Goal: Task Accomplishment & Management: Use online tool/utility

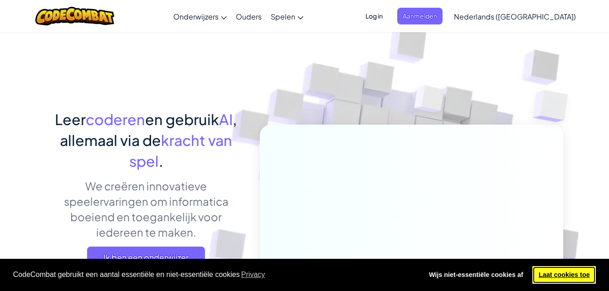
click at [559, 277] on link "Laat cookies toe" at bounding box center [563, 275] width 63 height 18
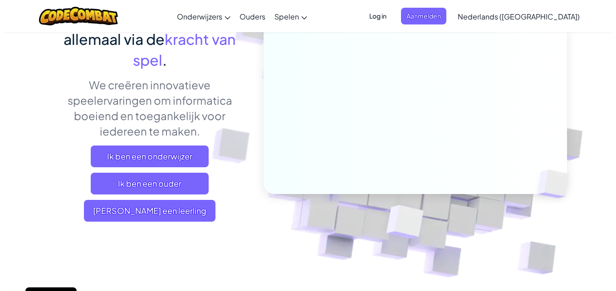
scroll to position [102, 0]
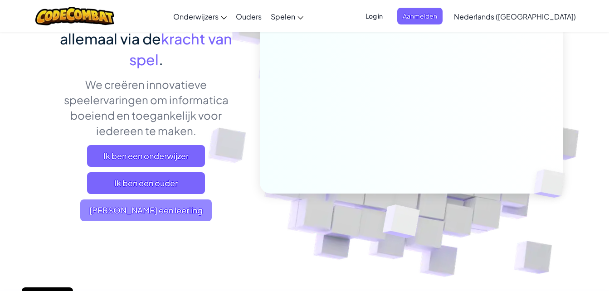
click at [185, 214] on span "[PERSON_NAME] een leerling" at bounding box center [146, 211] width 132 height 22
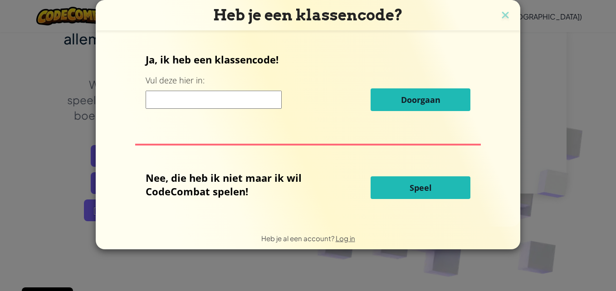
click at [379, 178] on button "Speel" at bounding box center [421, 187] width 100 height 23
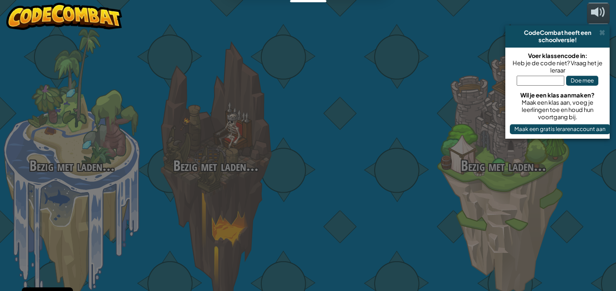
select select "nl-[GEOGRAPHIC_DATA]"
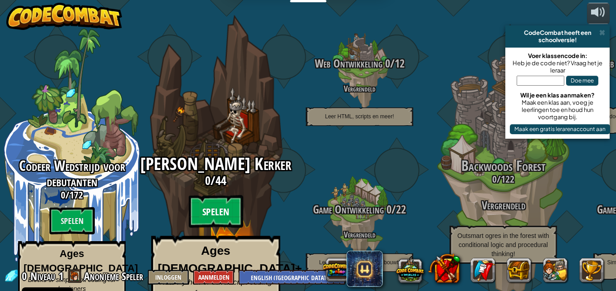
click at [218, 195] on btn "Spelen" at bounding box center [216, 211] width 54 height 33
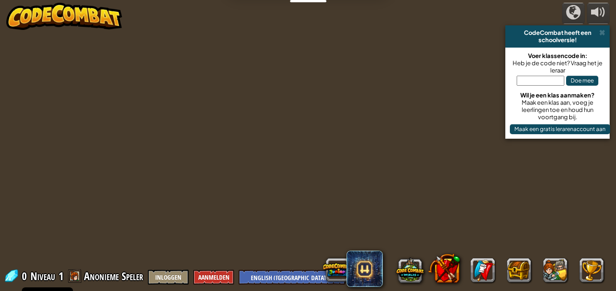
select select "nl-[GEOGRAPHIC_DATA]"
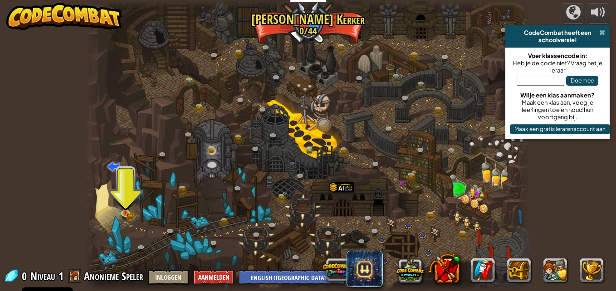
click at [601, 32] on span at bounding box center [602, 32] width 6 height 7
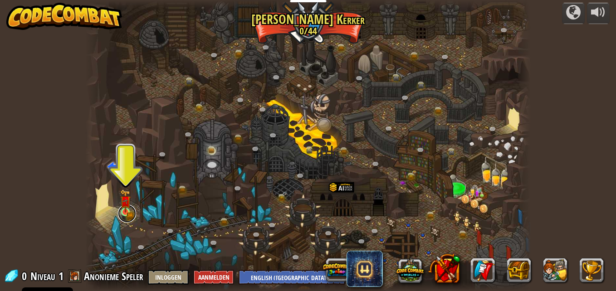
click at [126, 214] on link at bounding box center [127, 214] width 18 height 18
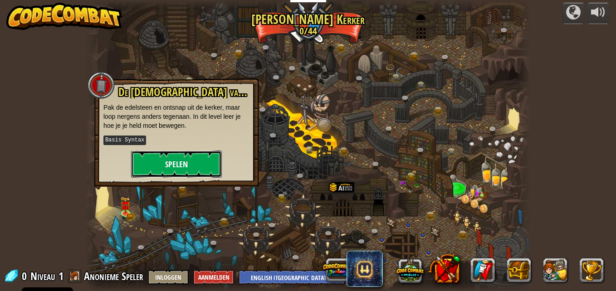
click at [195, 162] on button "Spelen" at bounding box center [176, 164] width 91 height 27
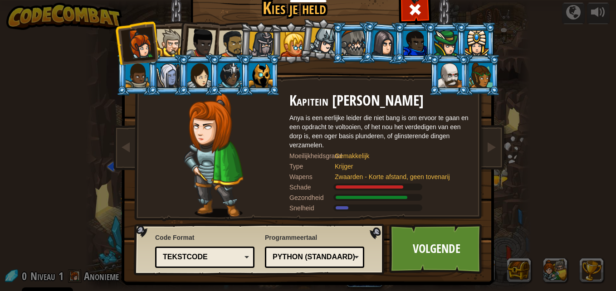
click at [162, 38] on div at bounding box center [170, 43] width 28 height 28
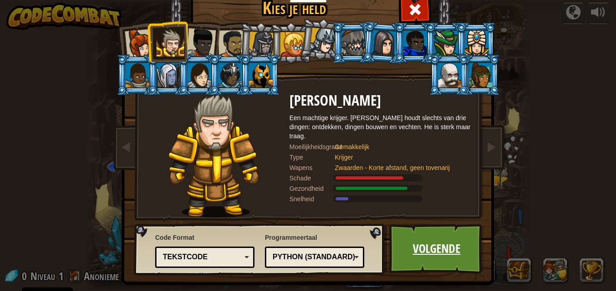
click at [414, 244] on link "Volgende" at bounding box center [436, 249] width 95 height 50
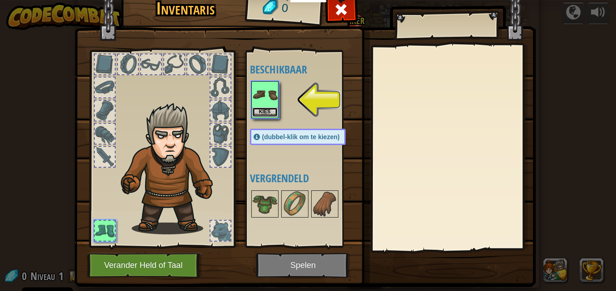
click at [263, 109] on button "Kies" at bounding box center [264, 112] width 25 height 10
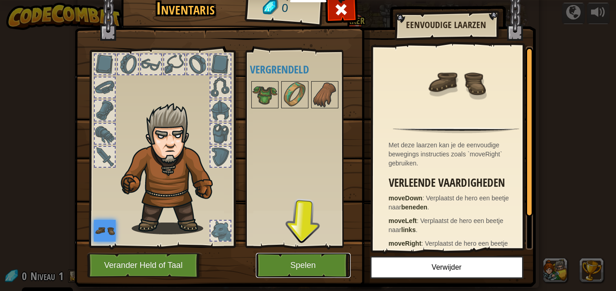
click at [307, 259] on button "Spelen" at bounding box center [303, 265] width 95 height 25
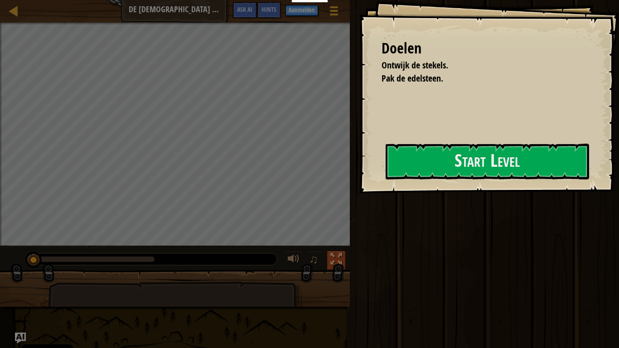
click at [341, 261] on div at bounding box center [337, 260] width 12 height 12
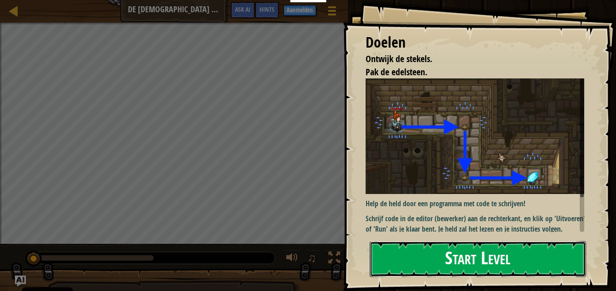
click at [444, 247] on button "Start Level" at bounding box center [478, 259] width 216 height 36
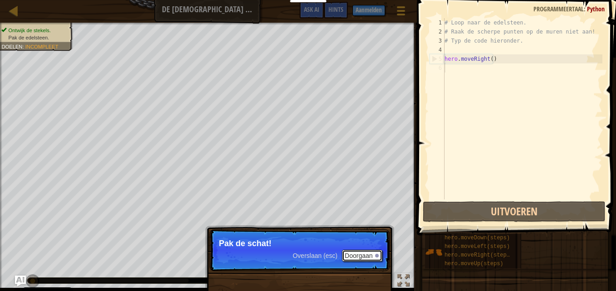
click at [366, 251] on button "Doorgaan" at bounding box center [362, 256] width 40 height 12
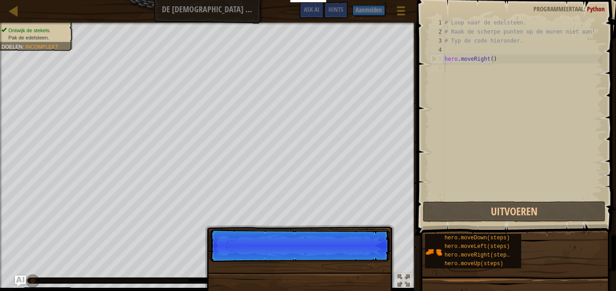
scroll to position [4, 0]
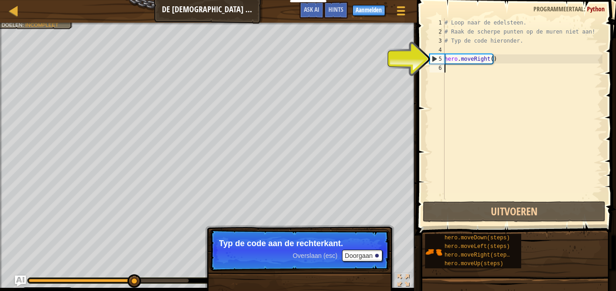
click at [466, 83] on div "# Loop naar de edelsteen. # Raak de scherpe punten op de muren niet aan! # Typ …" at bounding box center [523, 118] width 160 height 200
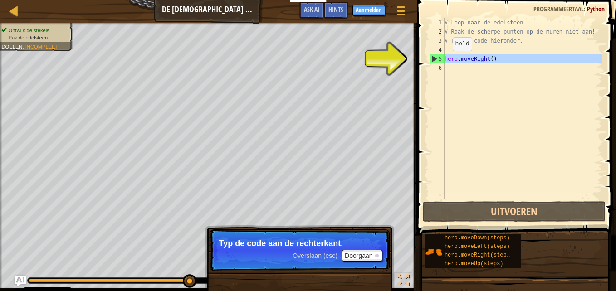
click at [433, 58] on div "5" at bounding box center [437, 58] width 15 height 9
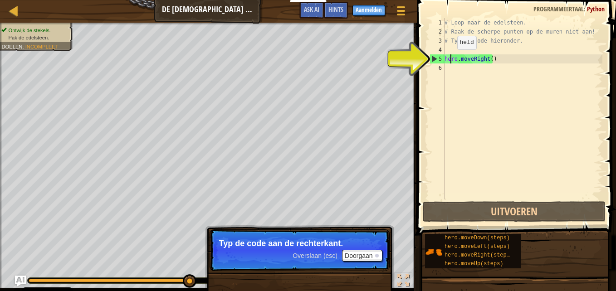
click at [449, 59] on div "# Loop naar de edelsteen. # Raak de scherpe punten op de muren niet aan! # Typ …" at bounding box center [523, 118] width 160 height 200
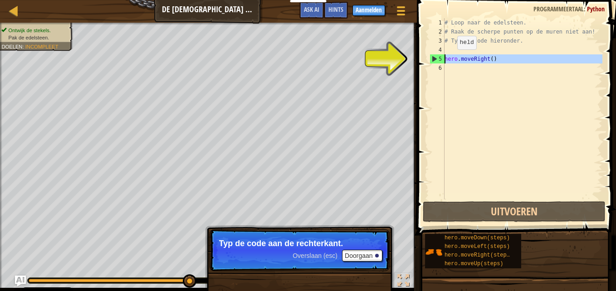
click at [391, 59] on div "Kaart De Kerkers van Kithgard Spelmenu Klaar Aanmelden Hints Ask AI 1 ההההההההה…" at bounding box center [308, 145] width 616 height 291
drag, startPoint x: 449, startPoint y: 59, endPoint x: 433, endPoint y: 59, distance: 16.8
click at [433, 59] on div "Kaart De Kerkers van Kithgard Spelmenu Klaar Aanmelden Hints Ask AI 1 ההההההההה…" at bounding box center [308, 145] width 616 height 291
click at [433, 59] on div "5" at bounding box center [437, 58] width 15 height 9
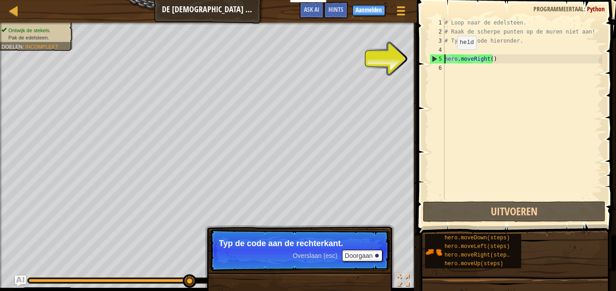
type textarea "hero.moveRight()"
click at [450, 68] on div "# Loop naar de edelsteen. # Raak de scherpe punten op de muren niet aan! # Typ …" at bounding box center [523, 118] width 160 height 200
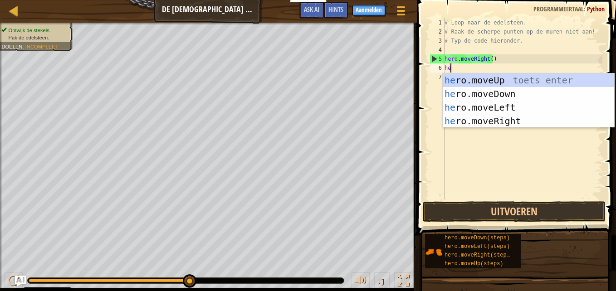
type textarea "her"
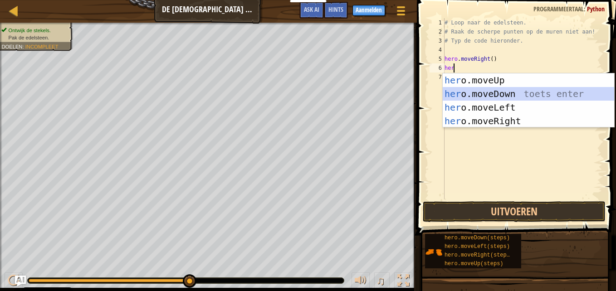
click at [508, 89] on div "her o.moveUp toets enter her o.moveDown toets enter her o.moveLeft toets enter …" at bounding box center [528, 114] width 171 height 82
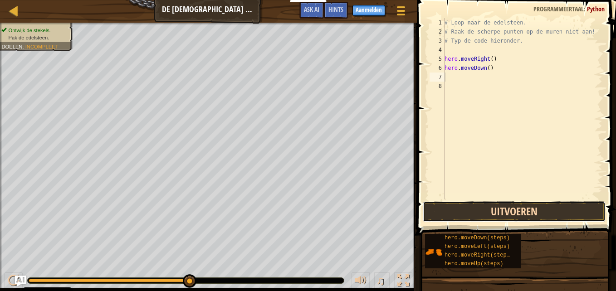
click at [543, 207] on button "Uitvoeren" at bounding box center [514, 211] width 183 height 21
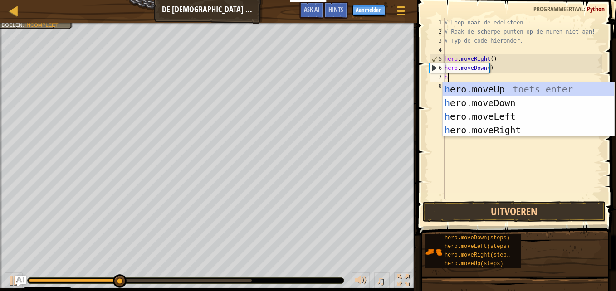
type textarea "her"
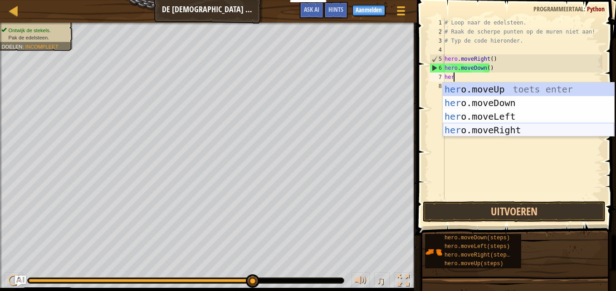
click at [490, 127] on div "her o.moveUp toets enter her o.moveDown toets enter her o.moveLeft toets enter …" at bounding box center [528, 124] width 171 height 82
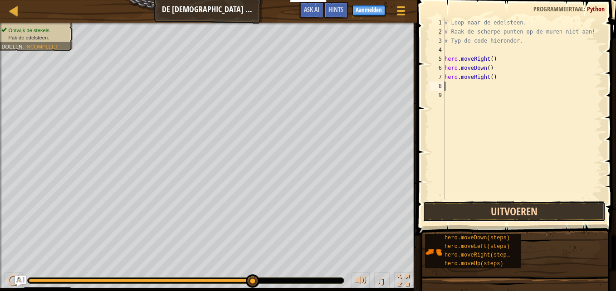
click at [502, 205] on button "Uitvoeren" at bounding box center [514, 211] width 183 height 21
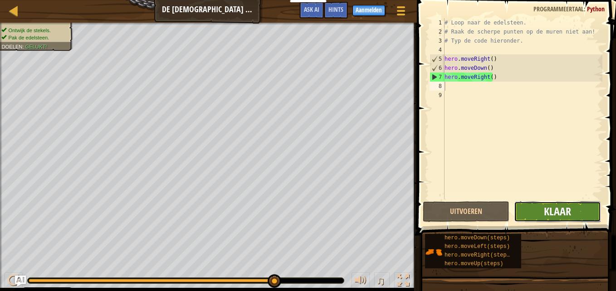
click at [556, 210] on span "Klaar" at bounding box center [557, 211] width 27 height 15
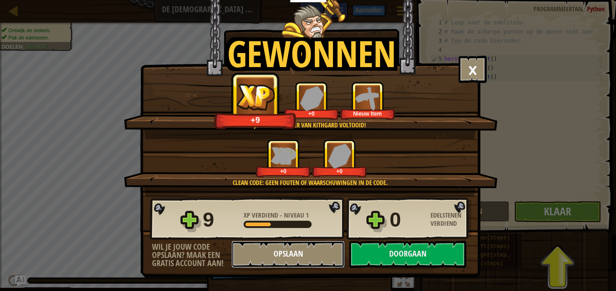
click at [307, 257] on button "Opslaan" at bounding box center [287, 254] width 113 height 27
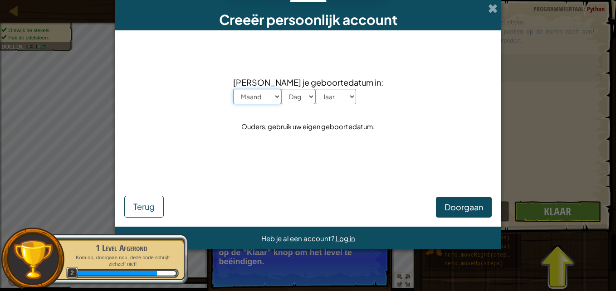
click at [280, 92] on select "Maand Januari Februari Maart April Mei Juni Juli Augustus September Oktober Nov…" at bounding box center [257, 96] width 48 height 15
select select "8"
click at [246, 89] on select "Maand Januari Februari Maart April Mei Juni Juli Augustus September Oktober Nov…" at bounding box center [257, 96] width 48 height 15
click at [277, 207] on div "Doorgaan Terug" at bounding box center [307, 193] width 367 height 49
click at [309, 98] on select "Dag 1 2 3 4 5 6 7 8 9 10 11 12 13 14 15 16 17 18 19 20 21 22 23 24 25 26 27 28 …" at bounding box center [298, 96] width 34 height 15
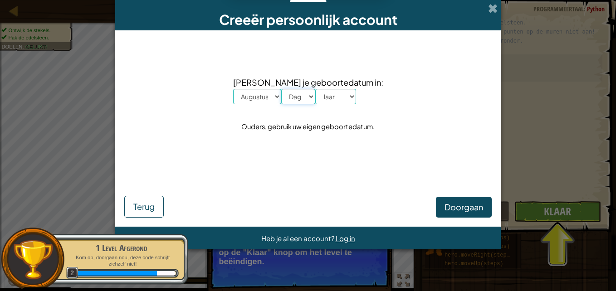
select select "10"
click at [294, 89] on select "Dag 1 2 3 4 5 6 7 8 9 10 11 12 13 14 15 16 17 18 19 20 21 22 23 24 25 26 27 28 …" at bounding box center [298, 96] width 34 height 15
click at [342, 94] on select "Jaar 2025 2024 2023 2022 2021 2020 2019 2018 2017 2016 2015 2014 2013 2012 2011…" at bounding box center [335, 96] width 41 height 15
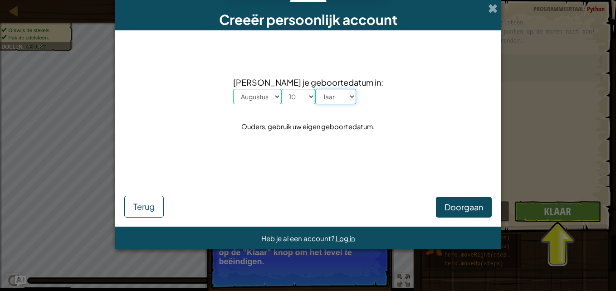
drag, startPoint x: 362, startPoint y: 98, endPoint x: 339, endPoint y: 197, distance: 102.0
click at [339, 197] on form "Vul je geboortedatum in: Maand Januari Februari Maart April Mei Juni Juli Augus…" at bounding box center [307, 128] width 385 height 196
select select "1926"
click at [328, 89] on select "Jaar 2025 2024 2023 2022 2021 2020 2019 2018 2017 2016 2015 2014 2013 2012 2011…" at bounding box center [335, 96] width 41 height 15
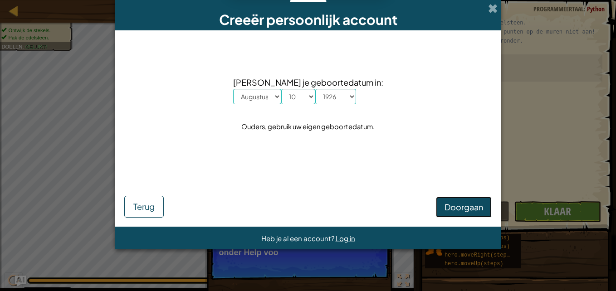
click at [449, 206] on span "Doorgaan" at bounding box center [463, 207] width 39 height 10
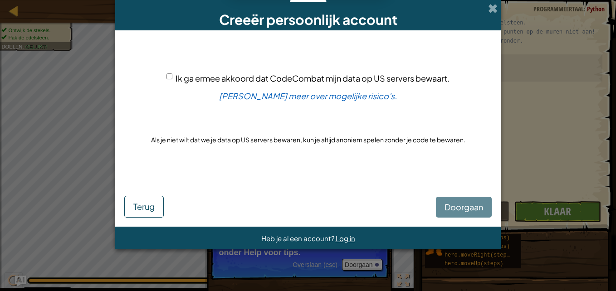
click at [172, 75] on div "Ik ga ermee akkoord dat CodeCombat mijn data op US servers bewaart." at bounding box center [307, 78] width 283 height 13
click at [164, 73] on div "Ik ga ermee akkoord dat CodeCombat mijn data op US servers bewaart. Lees meer o…" at bounding box center [307, 108] width 367 height 138
click at [167, 76] on input "Ik ga ermee akkoord dat CodeCombat mijn data op US servers bewaart." at bounding box center [169, 76] width 6 height 6
checkbox input "true"
click at [448, 197] on button "Doorgaan" at bounding box center [464, 207] width 56 height 21
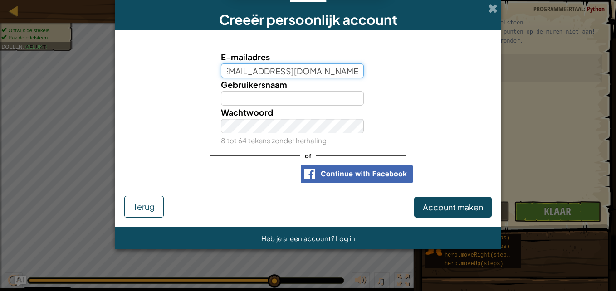
scroll to position [0, 8]
type input "leet.onderwater@student.vonknh.nl"
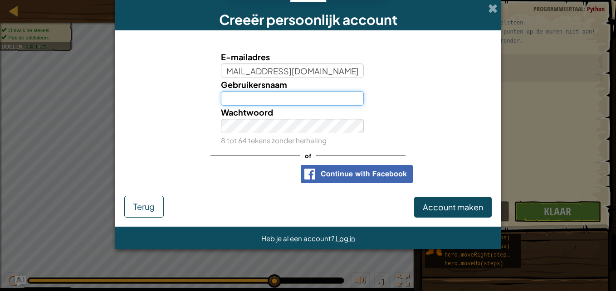
scroll to position [0, 0]
click at [259, 102] on input "Gebruikersnaam" at bounding box center [292, 98] width 143 height 15
type input "Leetonderwater"
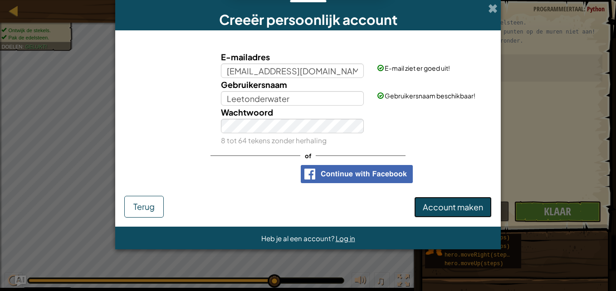
click at [455, 208] on span "Account maken" at bounding box center [453, 207] width 60 height 10
click at [441, 199] on button "Account maken" at bounding box center [453, 207] width 78 height 21
click at [443, 204] on span "Account maken" at bounding box center [453, 207] width 60 height 10
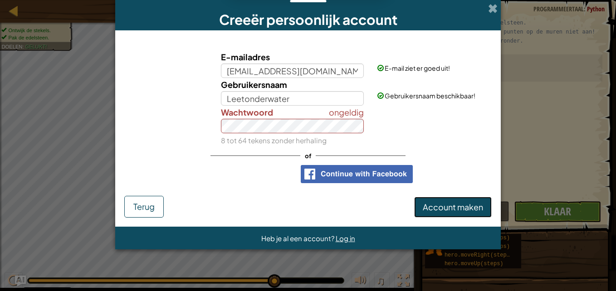
click at [443, 204] on span "Account maken" at bounding box center [453, 207] width 60 height 10
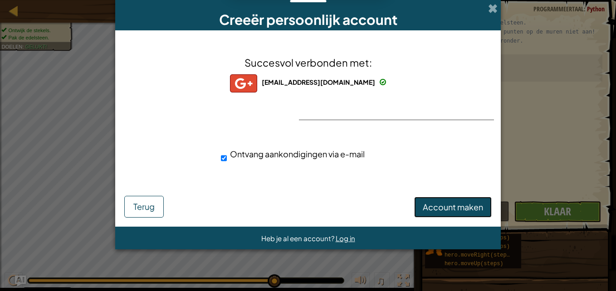
click at [455, 205] on span "Account maken" at bounding box center [453, 207] width 60 height 10
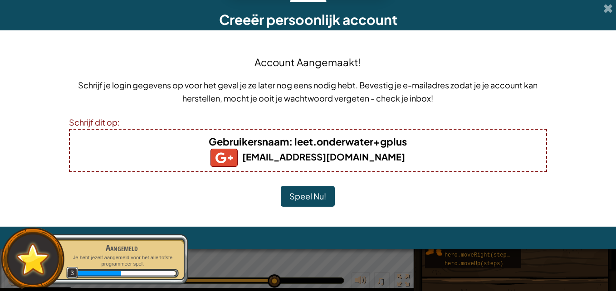
click at [316, 192] on button "Speel Nu!" at bounding box center [308, 196] width 54 height 21
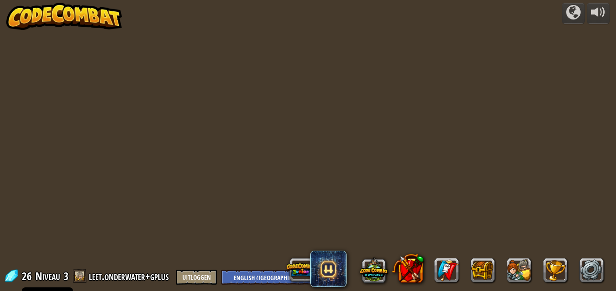
select select "nl-[GEOGRAPHIC_DATA]"
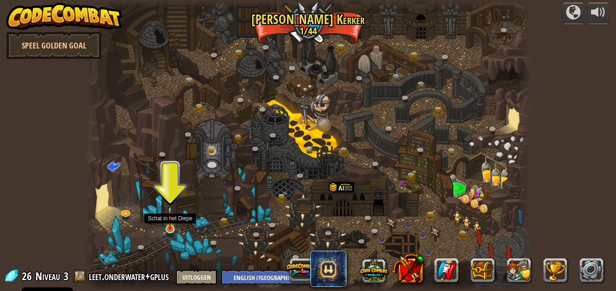
click at [171, 219] on img at bounding box center [170, 218] width 10 height 24
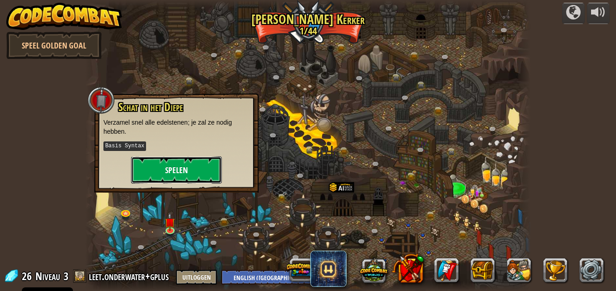
click at [159, 169] on button "Spelen" at bounding box center [176, 169] width 91 height 27
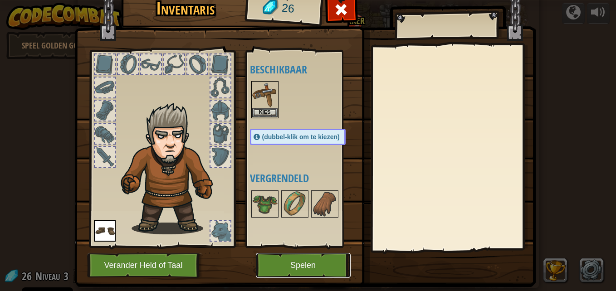
click at [287, 262] on button "Spelen" at bounding box center [303, 265] width 95 height 25
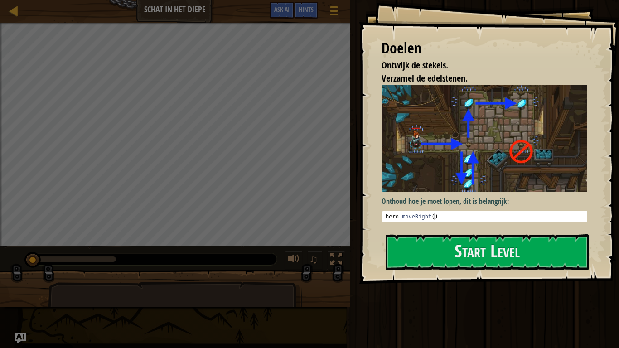
click at [453, 155] on img at bounding box center [488, 138] width 213 height 107
click at [431, 240] on button "Start Level" at bounding box center [488, 252] width 204 height 36
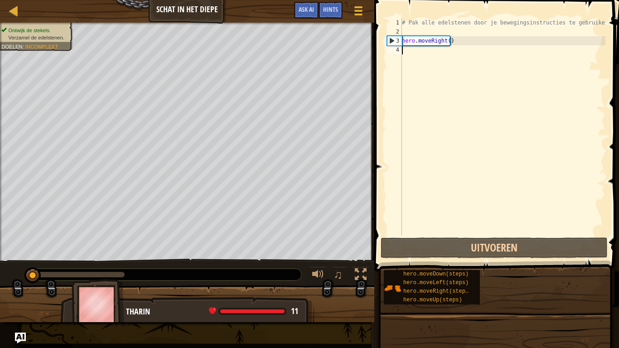
click at [415, 54] on div "# Pak alle edelstenen door je bewegingsinstructies te gebruiken. hero . moveRig…" at bounding box center [502, 136] width 205 height 236
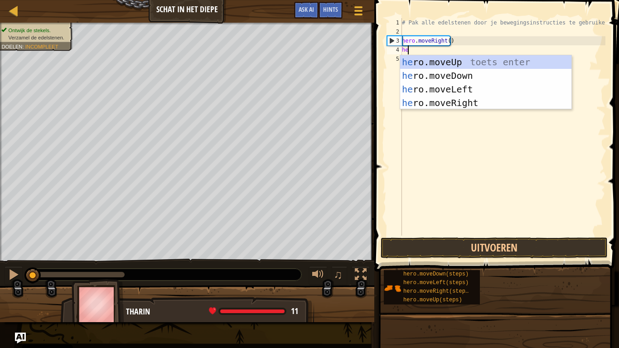
type textarea "her"
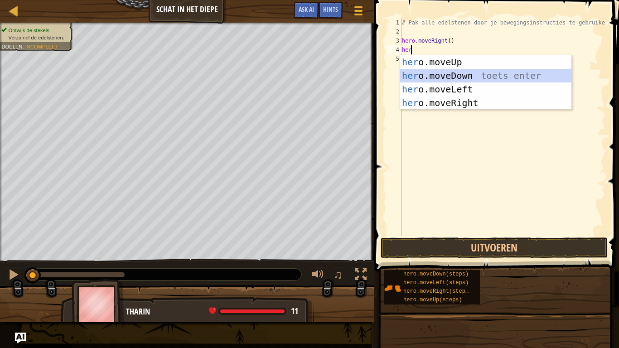
click at [457, 78] on div "her o.moveUp toets enter her o.moveDown toets enter her o.moveLeft toets enter …" at bounding box center [485, 96] width 171 height 82
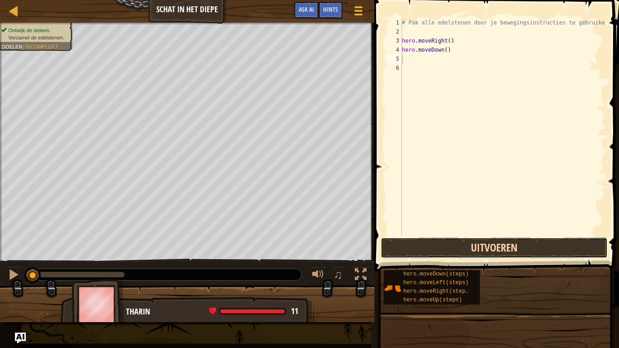
click at [492, 243] on button "Uitvoeren" at bounding box center [494, 248] width 227 height 21
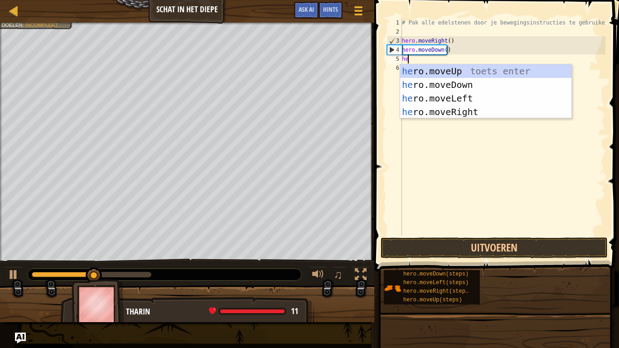
type textarea "her"
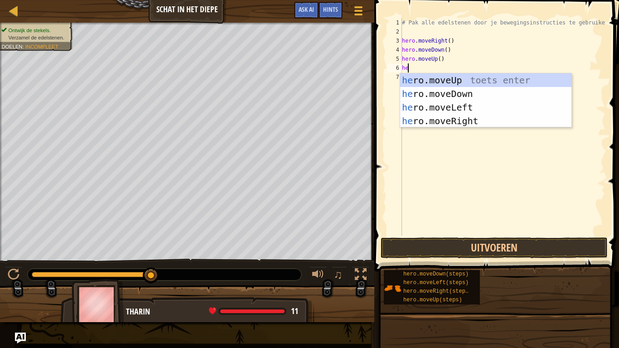
type textarea "her"
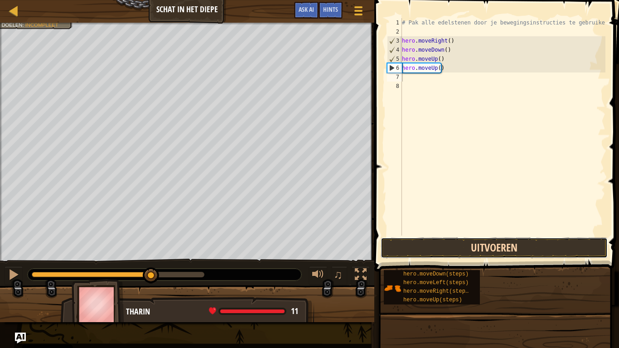
click at [442, 247] on button "Uitvoeren" at bounding box center [494, 248] width 227 height 21
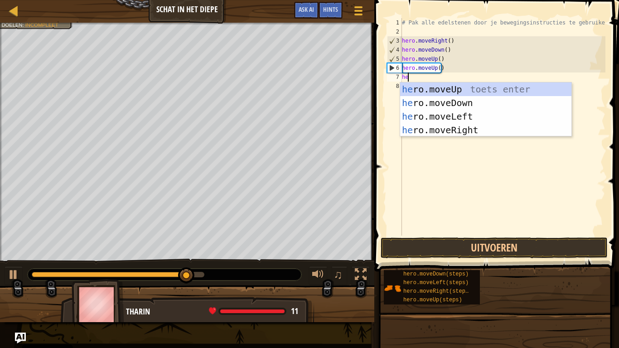
type textarea "her"
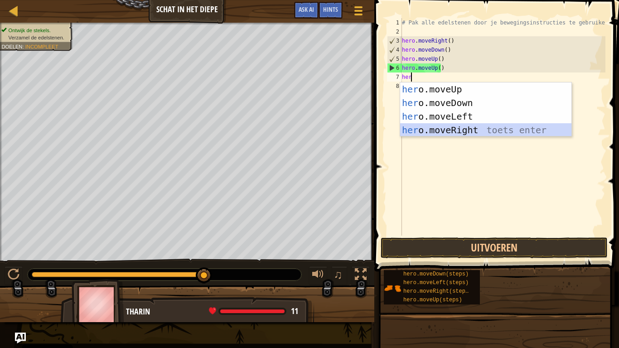
click at [440, 132] on div "her o.moveUp toets enter her o.moveDown toets enter her o.moveLeft toets enter …" at bounding box center [485, 124] width 171 height 82
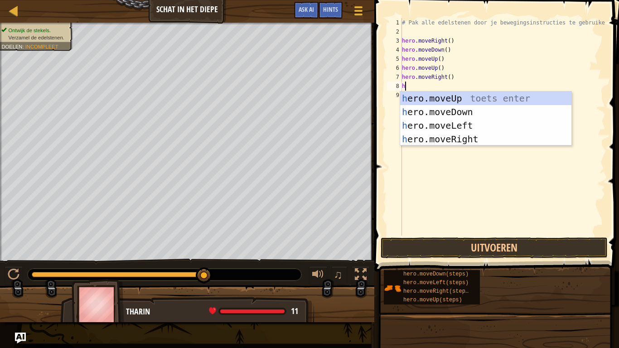
type textarea "he"
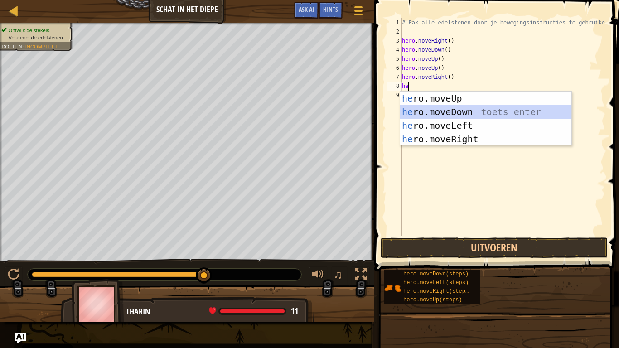
click at [468, 107] on div "he ro.moveUp toets enter he ro.moveDown toets enter he ro.moveLeft toets enter …" at bounding box center [485, 133] width 171 height 82
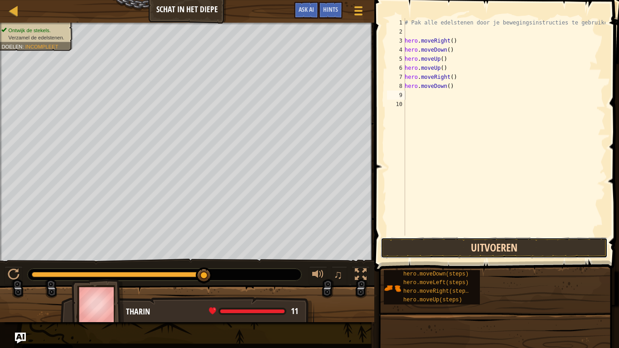
click at [482, 244] on button "Uitvoeren" at bounding box center [494, 248] width 227 height 21
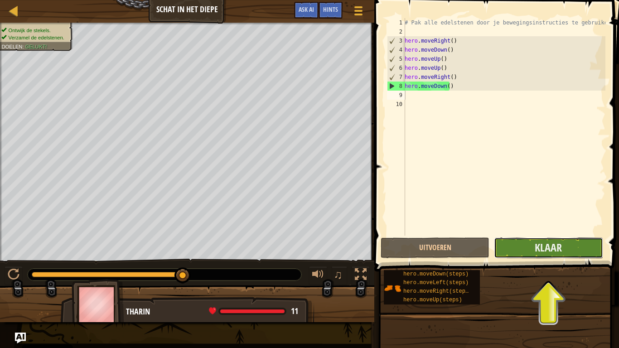
click at [527, 245] on button "Klaar" at bounding box center [548, 248] width 109 height 21
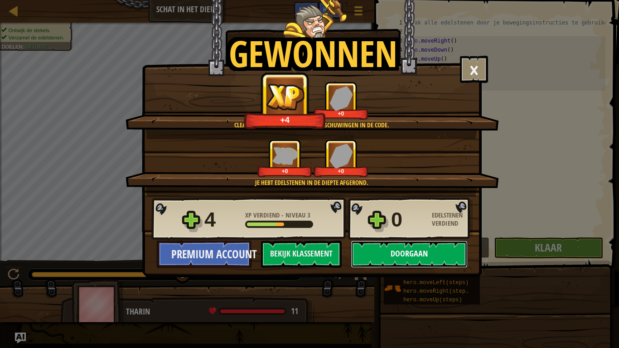
click at [385, 249] on button "Doorgaan" at bounding box center [409, 254] width 117 height 27
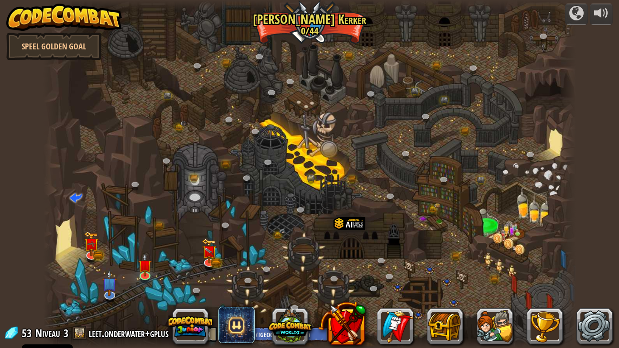
select select "nl-[GEOGRAPHIC_DATA]"
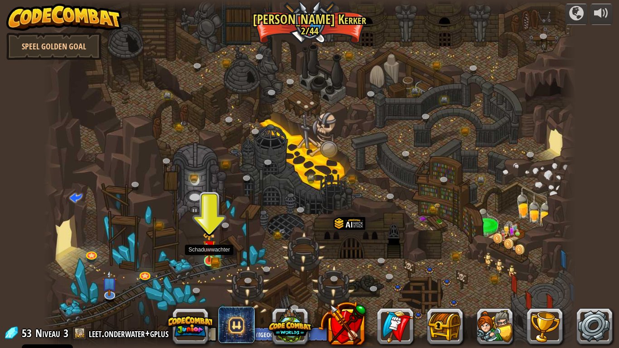
click at [210, 256] on img at bounding box center [210, 246] width 14 height 29
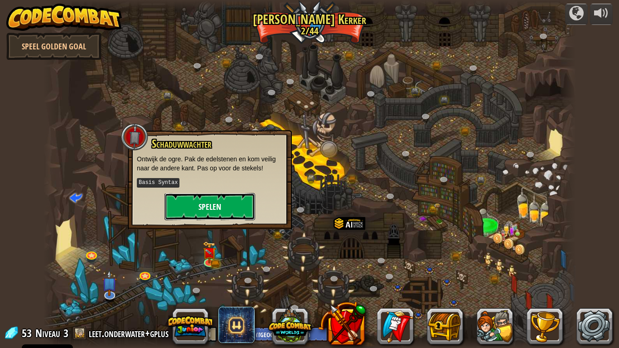
click at [208, 200] on button "Spelen" at bounding box center [210, 206] width 91 height 27
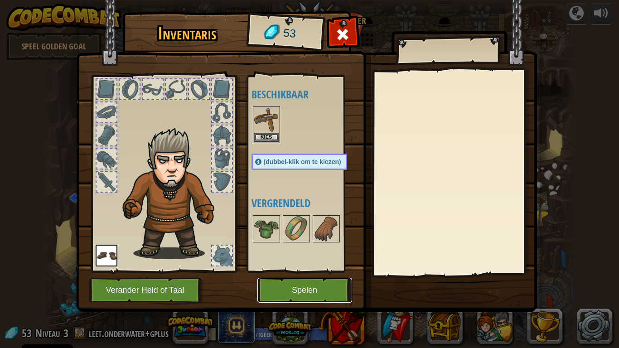
click at [337, 286] on button "Spelen" at bounding box center [305, 290] width 95 height 25
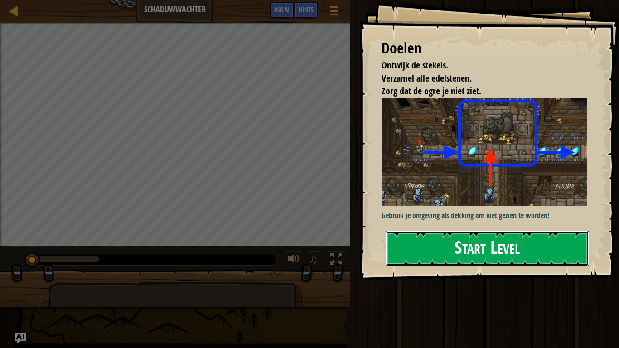
click at [417, 252] on button "Start Level" at bounding box center [488, 249] width 204 height 36
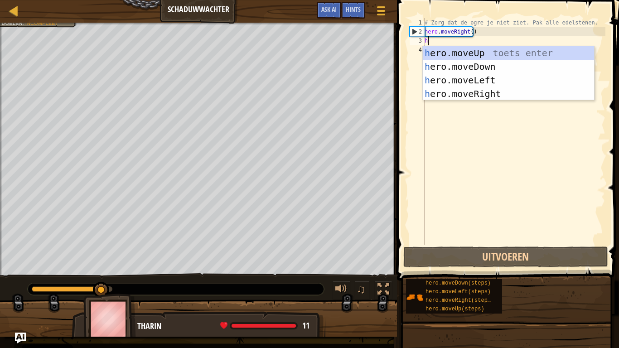
scroll to position [4, 0]
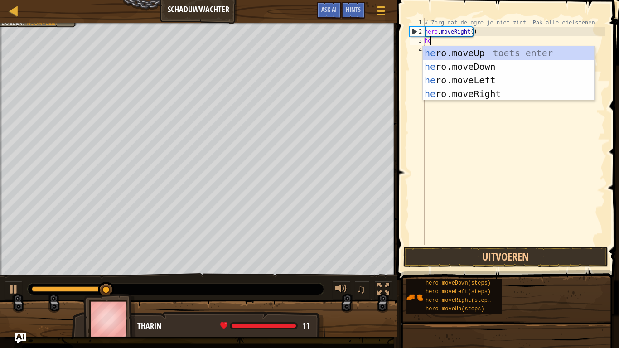
type textarea "her"
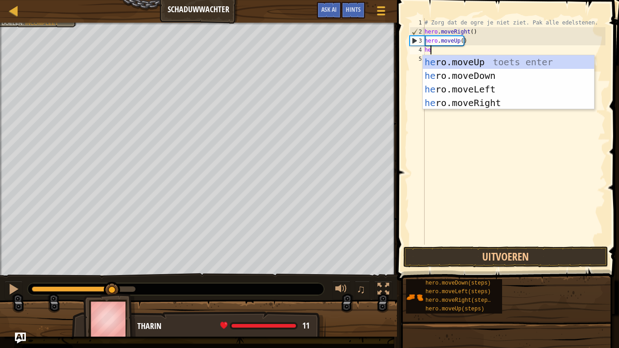
type textarea "her"
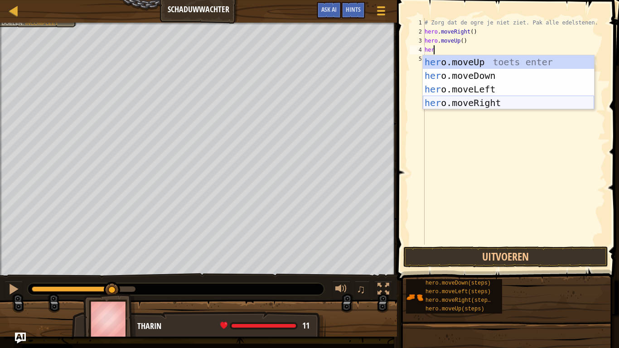
click at [437, 100] on div "her o.moveUp toets enter her o.moveDown toets enter her o.moveLeft toets enter …" at bounding box center [508, 96] width 171 height 82
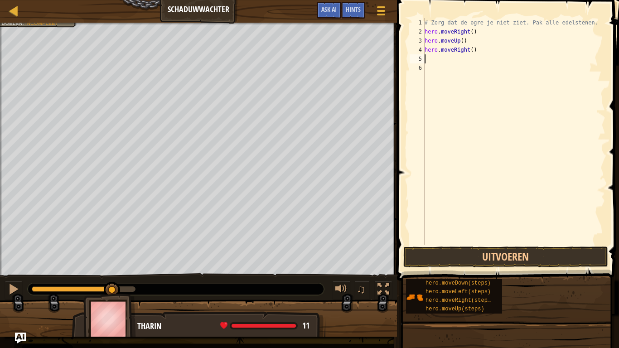
scroll to position [4, 0]
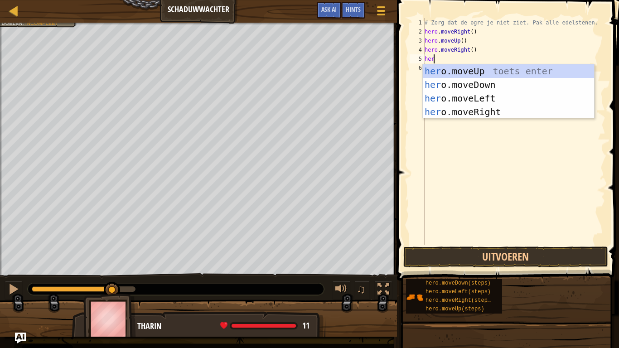
type textarea "her"
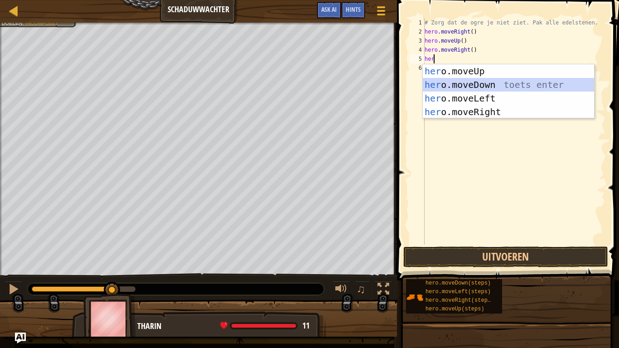
click at [467, 81] on div "her o.moveUp toets enter her o.moveDown toets enter her o.moveLeft toets enter …" at bounding box center [508, 105] width 171 height 82
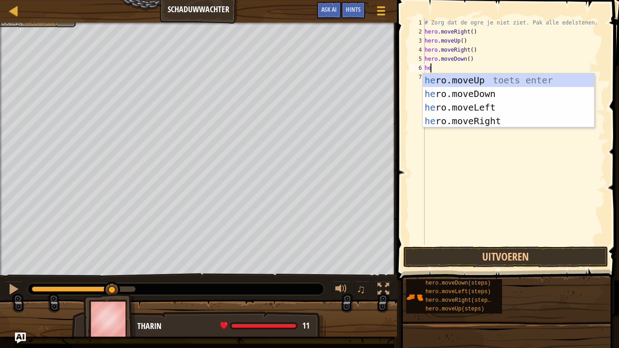
type textarea "her"
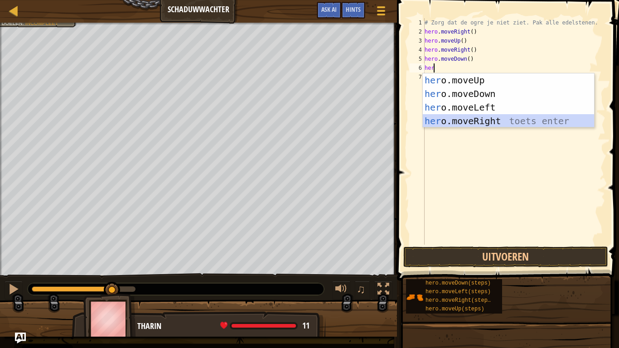
click at [481, 116] on div "her o.moveUp toets enter her o.moveDown toets enter her o.moveLeft toets enter …" at bounding box center [508, 114] width 171 height 82
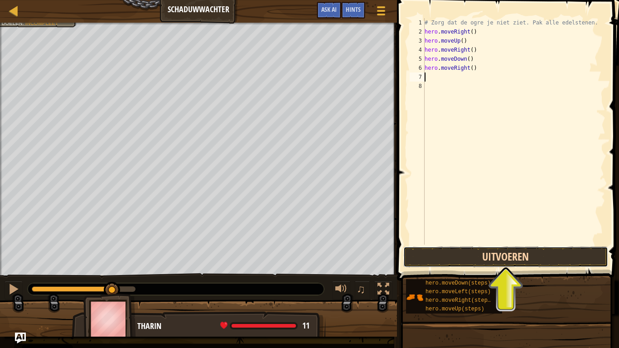
click at [491, 254] on button "Uitvoeren" at bounding box center [506, 257] width 205 height 21
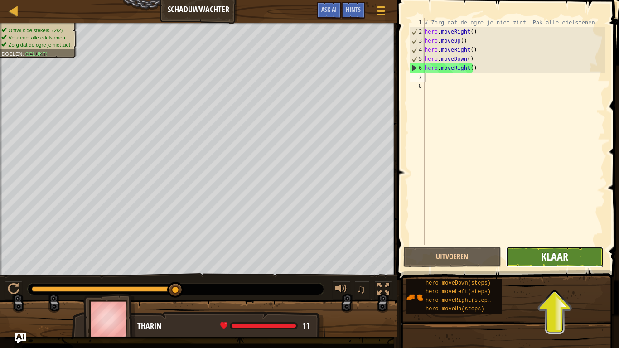
click at [551, 256] on span "Klaar" at bounding box center [554, 256] width 27 height 15
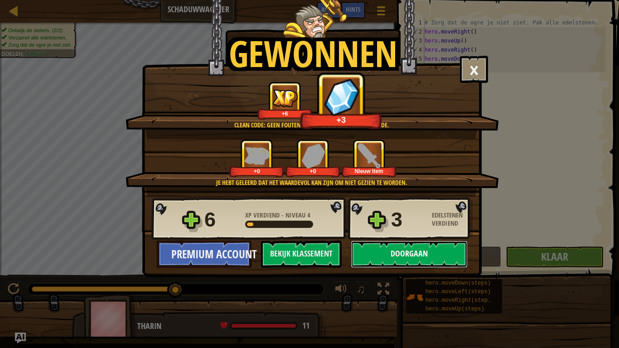
click at [452, 259] on button "Doorgaan" at bounding box center [409, 254] width 117 height 27
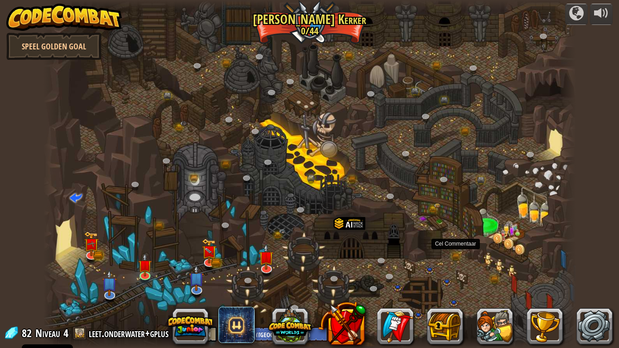
select select "nl-[GEOGRAPHIC_DATA]"
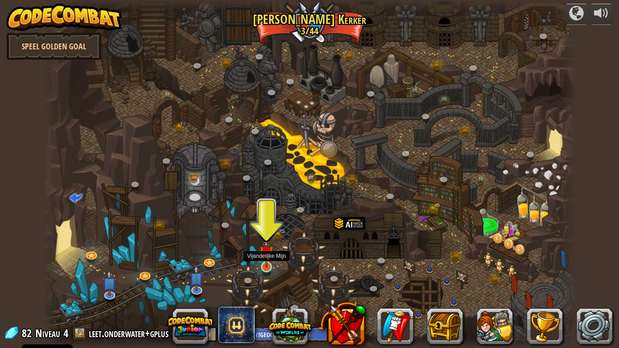
click at [268, 262] on img at bounding box center [267, 252] width 14 height 31
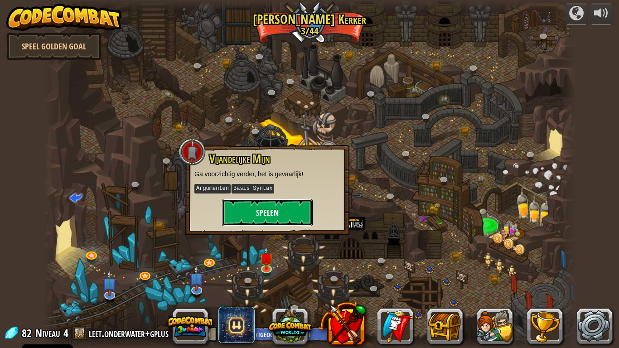
click at [250, 212] on button "Spelen" at bounding box center [267, 212] width 91 height 27
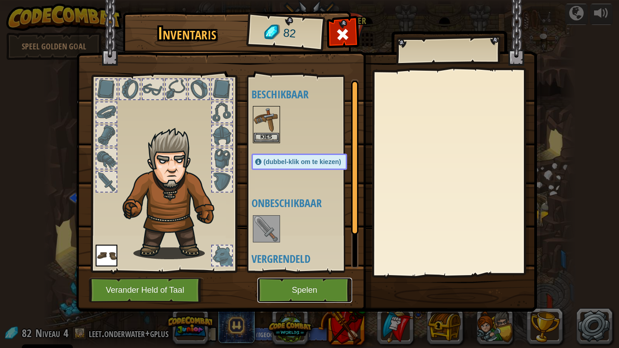
click at [282, 289] on button "Spelen" at bounding box center [305, 290] width 95 height 25
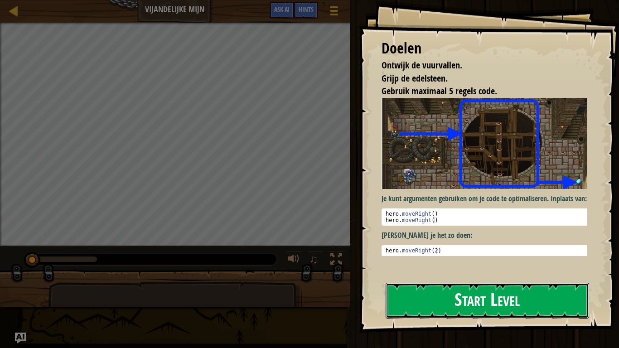
click at [410, 291] on button "Start Level" at bounding box center [488, 301] width 204 height 36
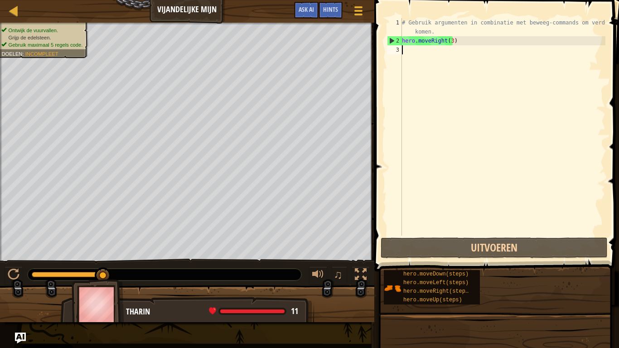
scroll to position [4, 0]
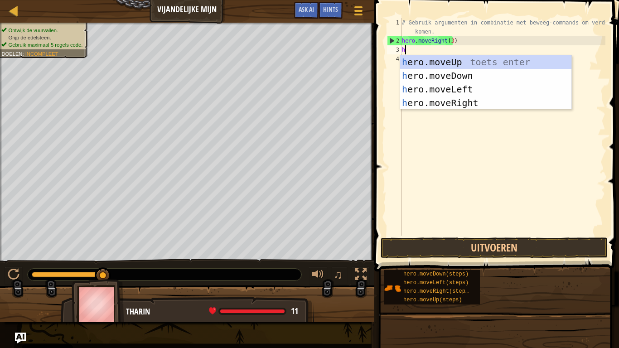
type textarea "her"
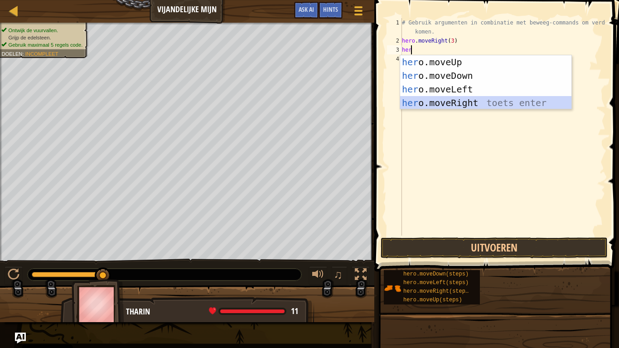
click at [461, 104] on div "her o.moveUp toets enter her o.moveDown toets enter her o.moveLeft toets enter …" at bounding box center [485, 96] width 171 height 82
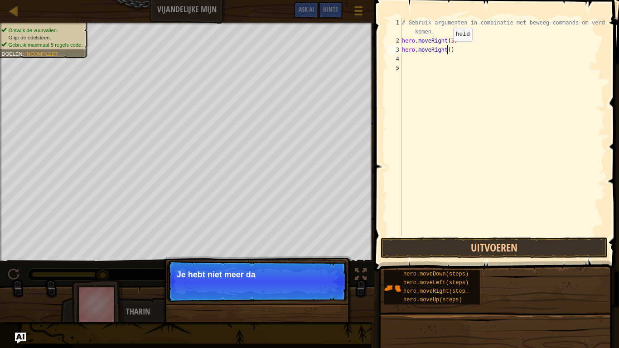
click at [446, 50] on div "# Gebruik argumenten in combinatie met beweeg-commands om verder te komen. hero…" at bounding box center [502, 140] width 205 height 245
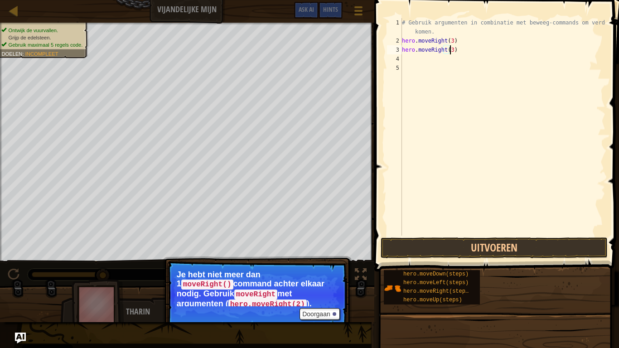
scroll to position [4, 4]
click at [470, 249] on button "Uitvoeren" at bounding box center [494, 248] width 227 height 21
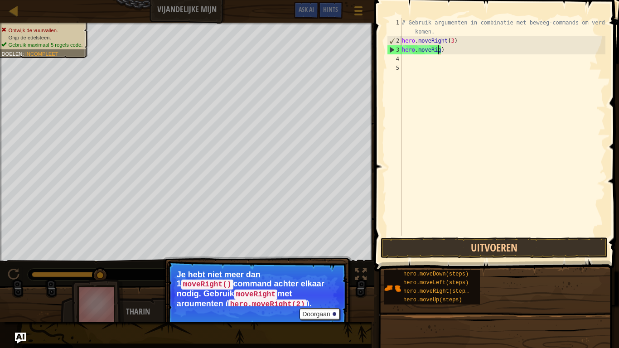
scroll to position [4, 0]
type textarea ")"
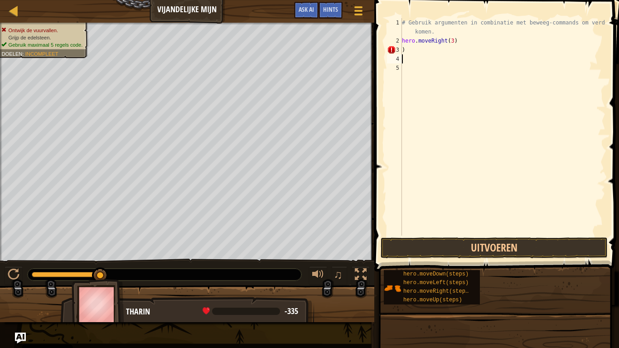
click at [416, 55] on div "# Gebruik argumenten in combinatie met beweeg-commands om verder te komen. hero…" at bounding box center [502, 140] width 205 height 245
click at [406, 50] on div "# Gebruik argumenten in combinatie met beweeg-commands om verder te komen. hero…" at bounding box center [502, 140] width 205 height 245
type textarea ")"
click at [447, 247] on button "Uitvoeren" at bounding box center [494, 248] width 227 height 21
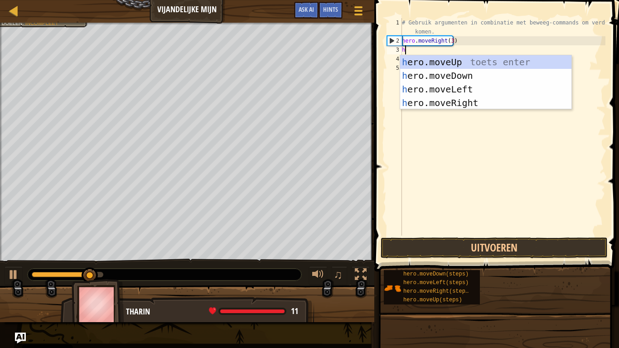
type textarea "he"
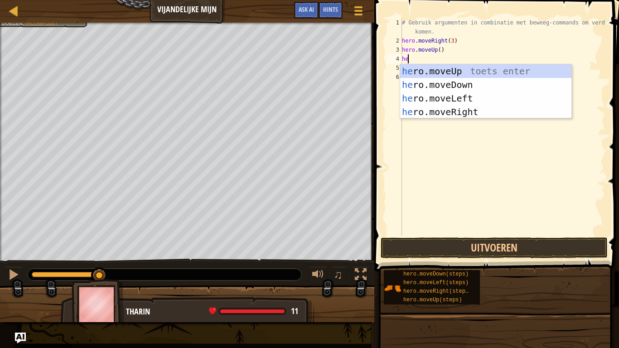
type textarea "her"
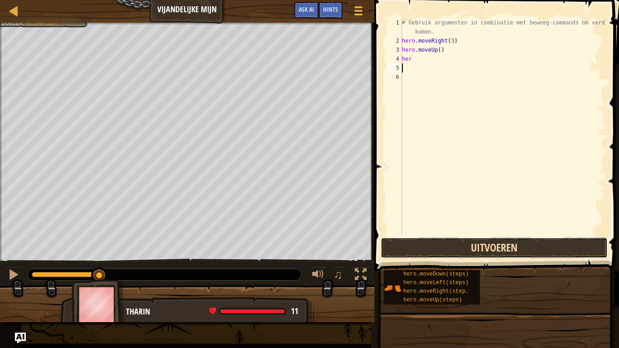
click at [516, 250] on button "Uitvoeren" at bounding box center [494, 248] width 227 height 21
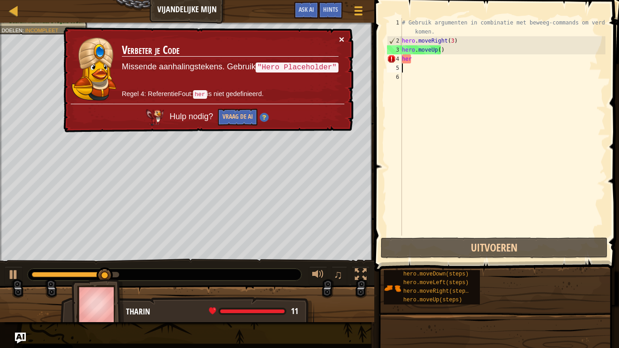
click at [341, 34] on button "×" at bounding box center [341, 39] width 5 height 10
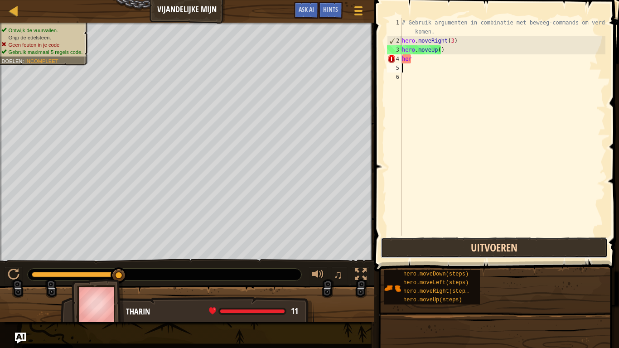
click at [493, 244] on button "Uitvoeren" at bounding box center [494, 248] width 227 height 21
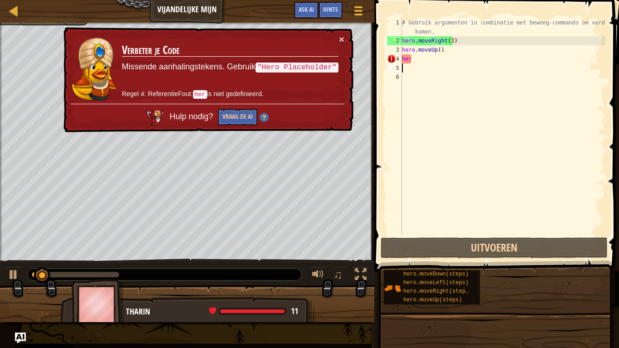
click at [415, 63] on div "# Gebruik argumenten in combinatie met beweeg-commands om verder te komen. hero…" at bounding box center [502, 140] width 205 height 245
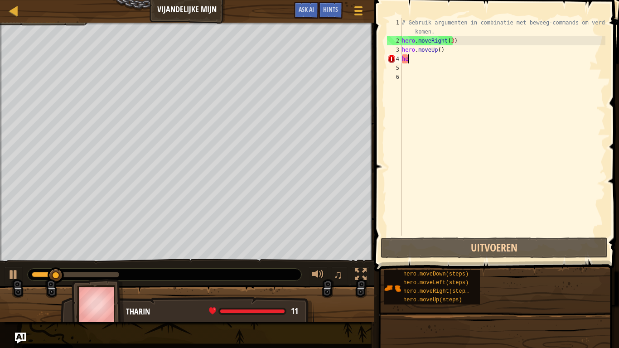
type textarea "h"
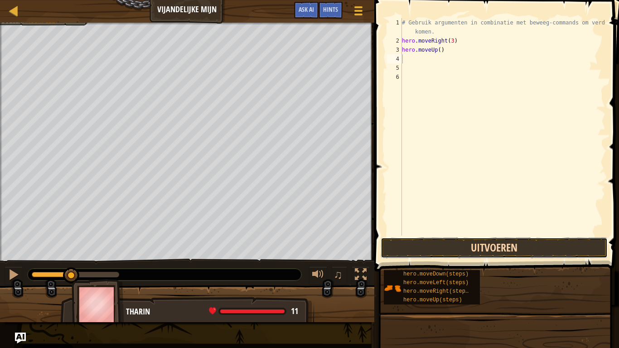
click at [423, 246] on button "Uitvoeren" at bounding box center [494, 248] width 227 height 21
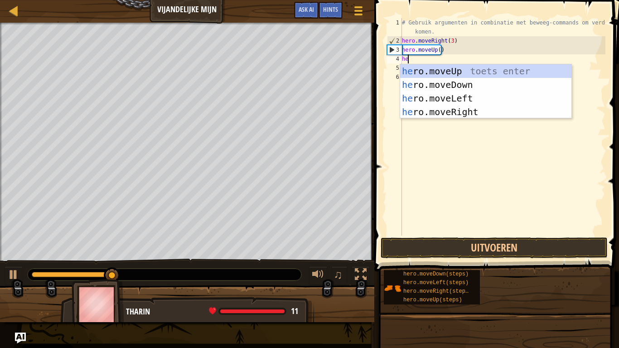
type textarea "her"
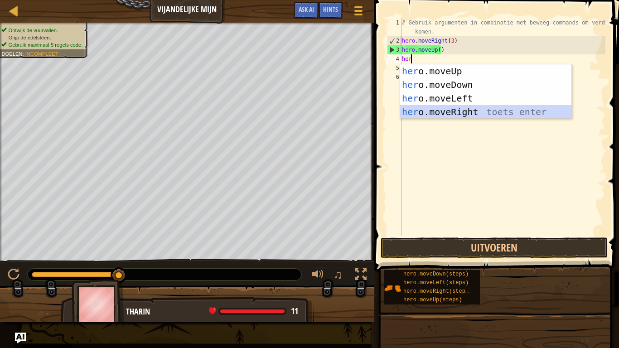
click at [441, 114] on div "her o.moveUp toets enter her o.moveDown toets enter her o.moveLeft toets enter …" at bounding box center [485, 105] width 171 height 82
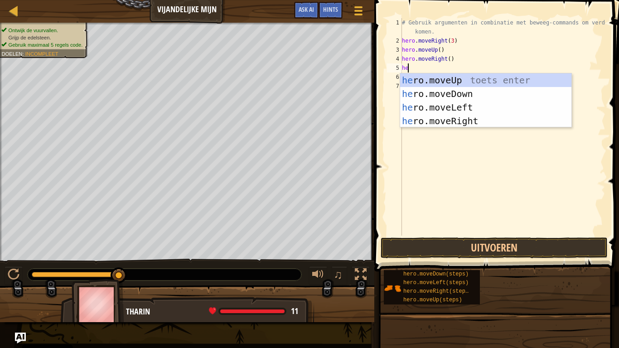
type textarea "her"
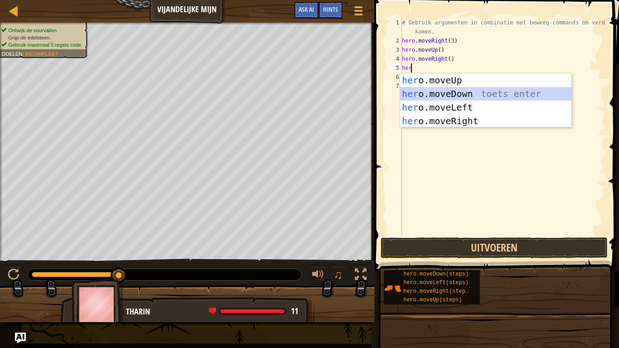
click at [436, 93] on div "her o.moveUp toets enter her o.moveDown toets enter her o.moveLeft toets enter …" at bounding box center [485, 114] width 171 height 82
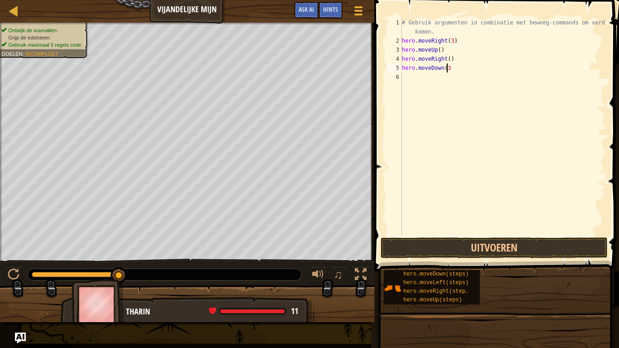
type textarea "hero.moveDown(3"
drag, startPoint x: 444, startPoint y: 67, endPoint x: 415, endPoint y: 82, distance: 32.3
click at [415, 82] on div "# Gebruik argumenten in combinatie met beweeg-commands om verder te komen. hero…" at bounding box center [502, 140] width 205 height 245
click at [449, 68] on div "# Gebruik argumenten in combinatie met beweeg-commands om verder te komen. hero…" at bounding box center [502, 140] width 205 height 245
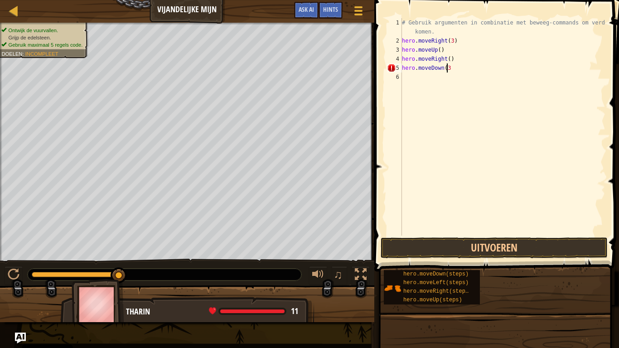
type textarea "hero.moveDown(3)"
click at [413, 82] on div "# Gebruik argumenten in combinatie met beweeg-commands om verder te komen. hero…" at bounding box center [502, 140] width 205 height 245
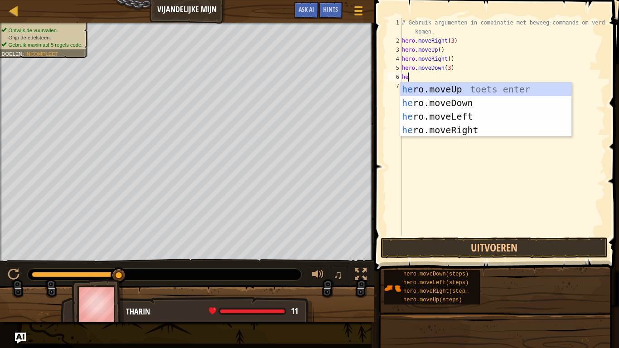
type textarea "her"
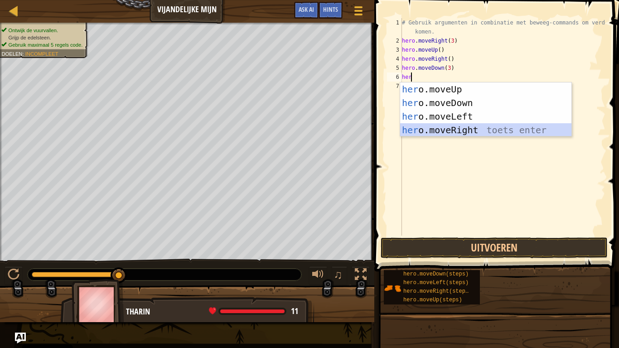
click at [426, 125] on div "her o.moveUp toets enter her o.moveDown toets enter her o.moveLeft toets enter …" at bounding box center [485, 124] width 171 height 82
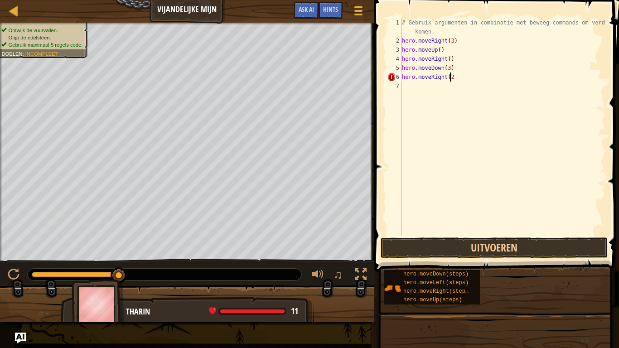
drag, startPoint x: 447, startPoint y: 78, endPoint x: 455, endPoint y: 80, distance: 8.8
click at [455, 80] on div "# Gebruik argumenten in combinatie met beweeg-commands om verder te komen. hero…" at bounding box center [502, 140] width 205 height 245
type textarea "hero.moveRight(2)"
click at [454, 245] on button "Uitvoeren" at bounding box center [494, 248] width 227 height 21
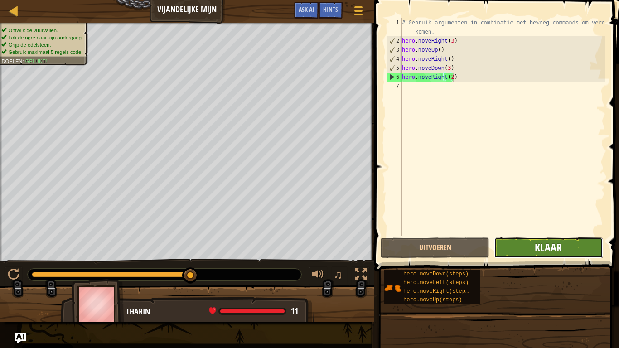
click at [557, 248] on span "Klaar" at bounding box center [548, 247] width 27 height 15
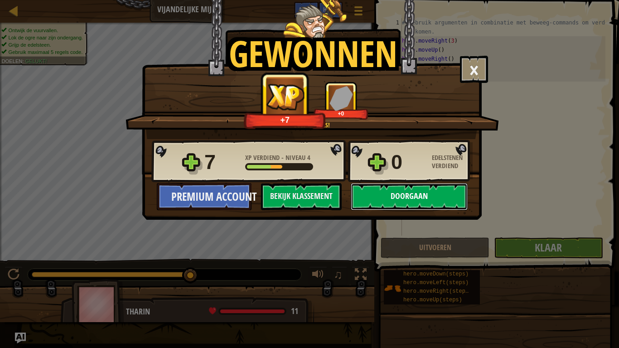
click at [448, 193] on button "Doorgaan" at bounding box center [409, 196] width 117 height 27
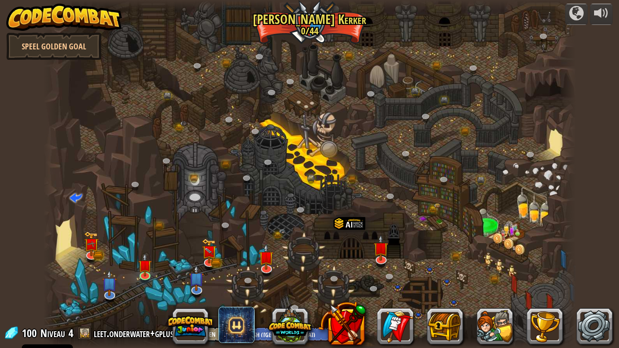
select select "nl-[GEOGRAPHIC_DATA]"
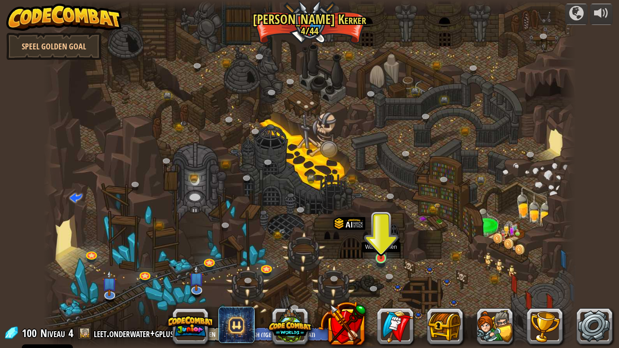
click at [383, 256] on img at bounding box center [382, 244] width 14 height 31
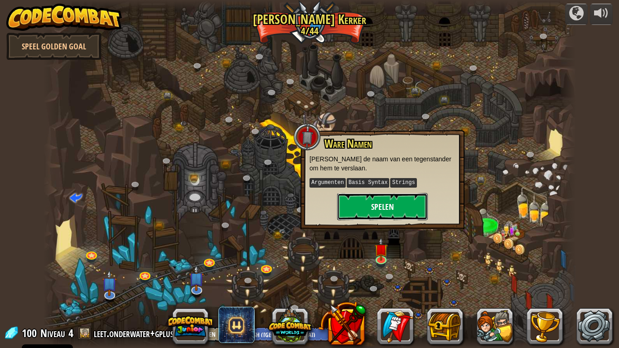
click at [370, 206] on button "Spelen" at bounding box center [382, 206] width 91 height 27
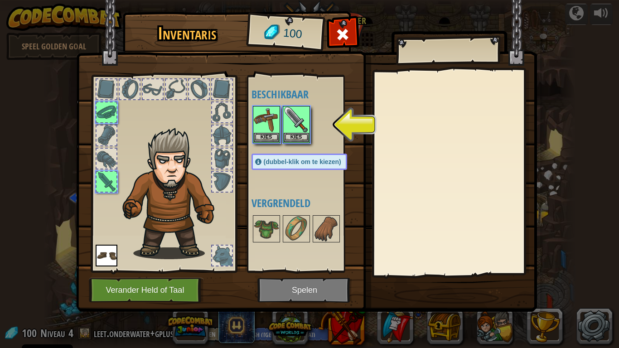
click at [273, 291] on img at bounding box center [306, 147] width 461 height 329
click at [289, 139] on button "Kies" at bounding box center [296, 137] width 25 height 10
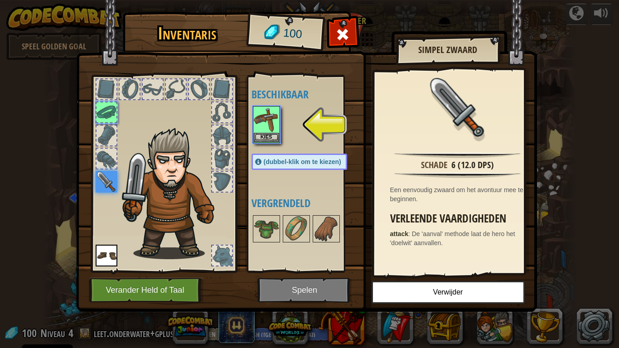
click at [291, 289] on img at bounding box center [306, 147] width 461 height 329
click at [265, 137] on button "Kies" at bounding box center [266, 137] width 25 height 10
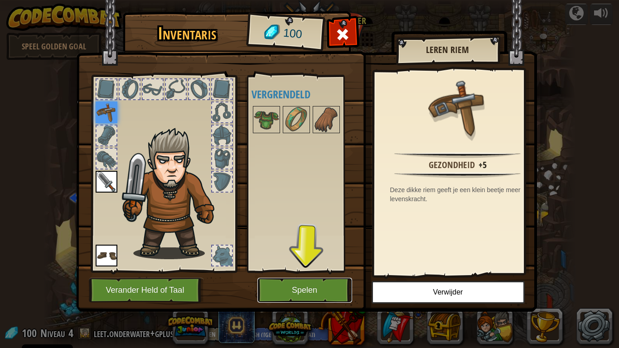
click at [312, 289] on button "Spelen" at bounding box center [305, 290] width 95 height 25
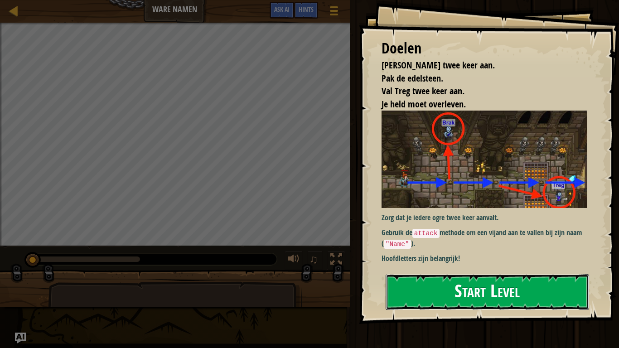
click at [432, 291] on button "Start Level" at bounding box center [488, 292] width 204 height 36
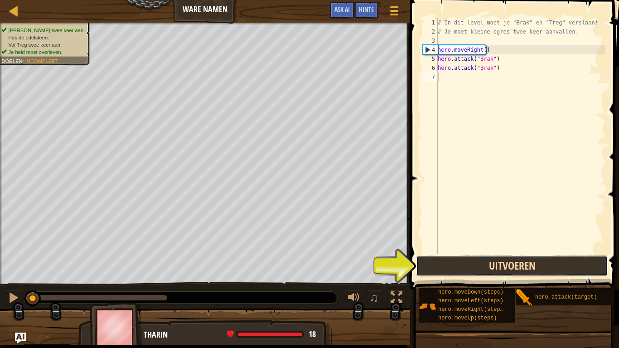
click at [456, 267] on button "Uitvoeren" at bounding box center [512, 266] width 192 height 21
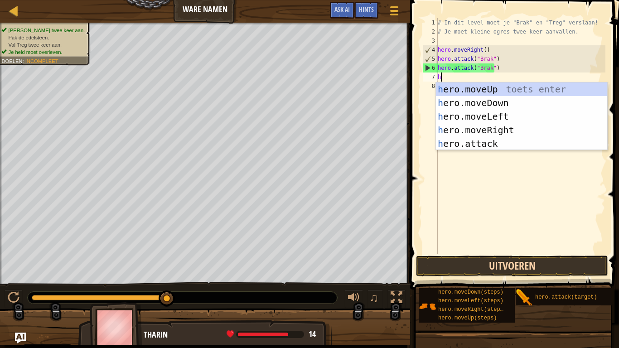
scroll to position [4, 0]
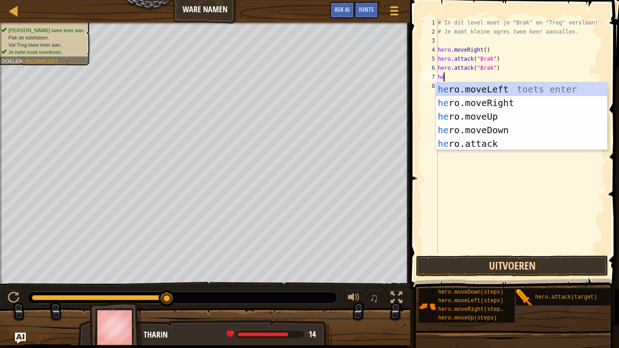
type textarea "her"
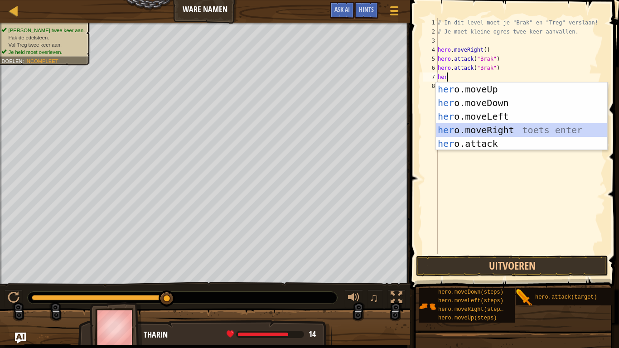
click at [464, 125] on div "her o.moveUp toets enter her o.moveDown toets enter her o.moveLeft toets enter …" at bounding box center [521, 130] width 171 height 95
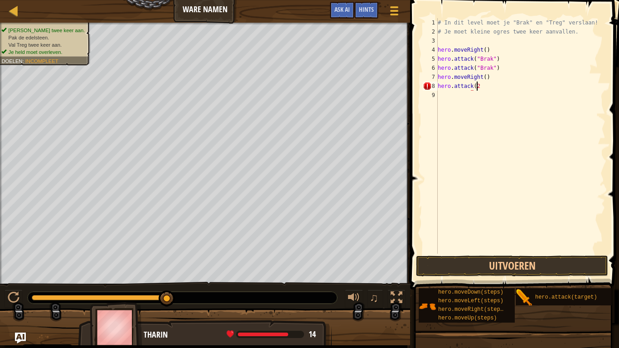
scroll to position [4, 3]
click at [478, 263] on button "Uitvoeren" at bounding box center [512, 266] width 192 height 21
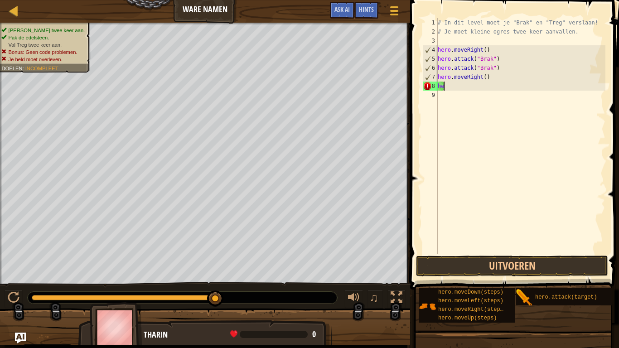
scroll to position [4, 0]
type textarea "h"
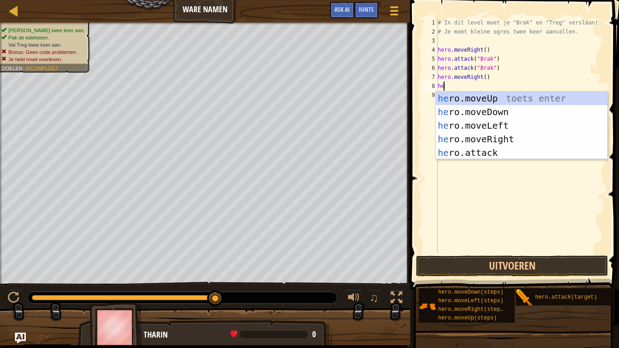
type textarea "her"
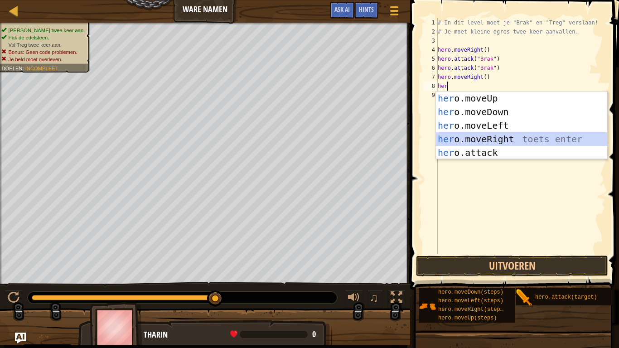
click at [478, 134] on div "her o.moveUp toets enter her o.moveDown toets enter her o.moveLeft toets enter …" at bounding box center [521, 139] width 171 height 95
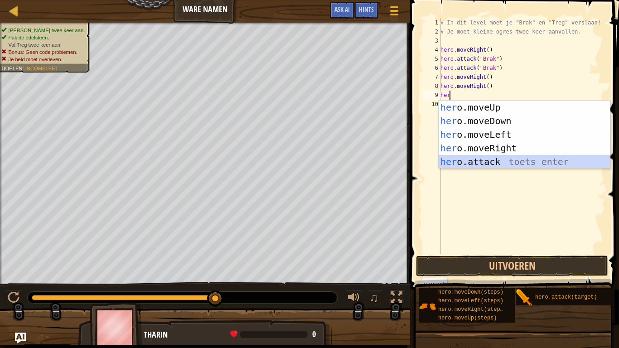
click at [482, 157] on div "her o.moveUp toets enter her o.moveDown toets enter her o.moveLeft toets enter …" at bounding box center [524, 148] width 171 height 95
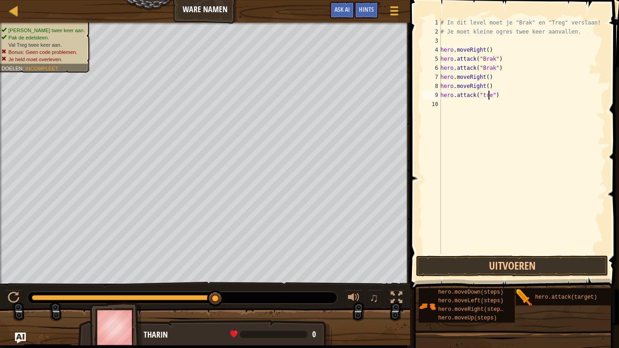
type textarea "hero.attack("treg")"
click at [461, 106] on div "# In dit level moet je "Brak" en "Treg" verslaan! # Je moet kleine ogres twee k…" at bounding box center [522, 145] width 167 height 254
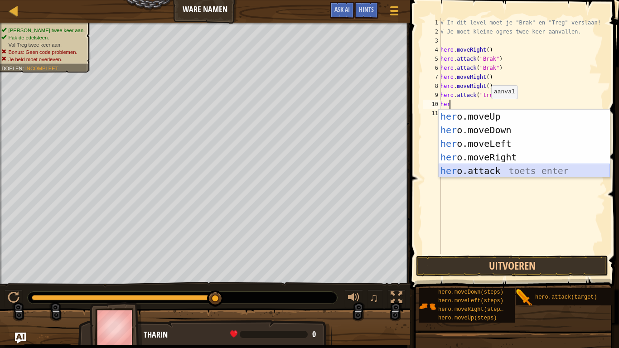
drag, startPoint x: 490, startPoint y: 169, endPoint x: 478, endPoint y: 173, distance: 13.3
click at [478, 173] on div "her o.moveUp toets enter her o.moveDown toets enter her o.moveLeft toets enter …" at bounding box center [524, 157] width 171 height 95
type textarea "hero.attack("Enemy Name")"
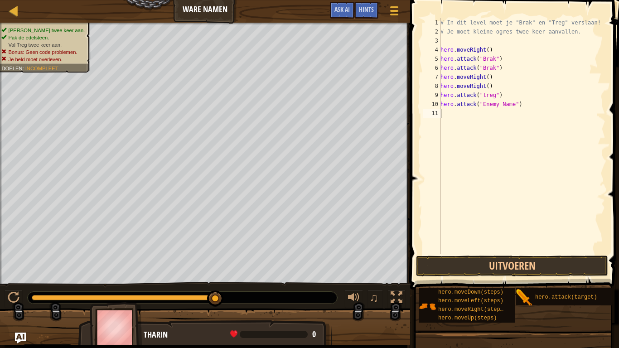
click at [478, 173] on div "# In dit level moet je "Brak" en "Treg" verslaan! # Je moet kleine ogres twee k…" at bounding box center [522, 145] width 167 height 254
click at [487, 107] on div "# In dit level moet je "Brak" en "Treg" verslaan! # Je moet kleine ogres twee k…" at bounding box center [522, 145] width 167 height 254
drag, startPoint x: 522, startPoint y: 103, endPoint x: 521, endPoint y: 120, distance: 16.4
click at [521, 120] on div "# In dit level moet je "Brak" en "Treg" verslaan! # Je moet kleine ogres twee k…" at bounding box center [522, 145] width 167 height 254
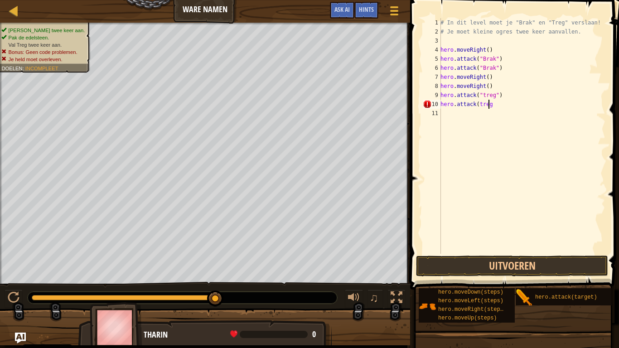
scroll to position [4, 4]
click at [490, 263] on button "Uitvoeren" at bounding box center [512, 266] width 192 height 21
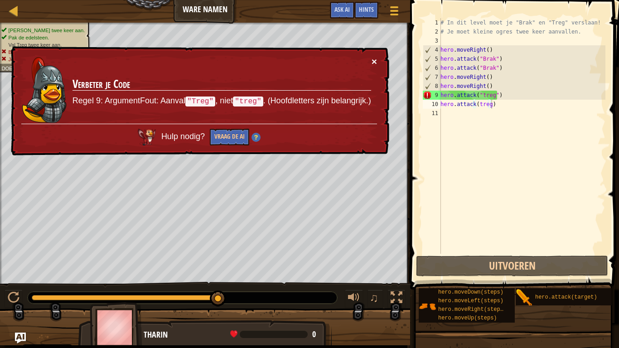
click at [373, 60] on button "×" at bounding box center [374, 62] width 5 height 10
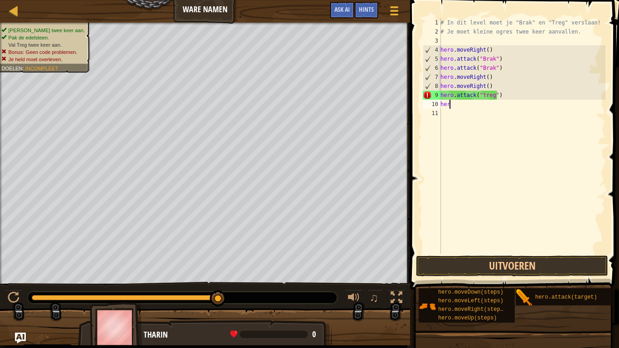
scroll to position [4, 0]
type textarea "h"
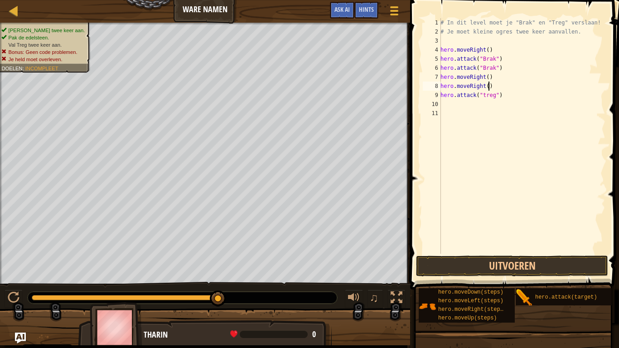
click at [488, 86] on div "# In dit level moet je "Brak" en "Treg" verslaan! # Je moet kleine ogres twee k…" at bounding box center [522, 145] width 167 height 254
type textarea "h"
click at [498, 96] on div "# In dit level moet je "Brak" en "Treg" verslaan! # Je moet kleine ogres twee k…" at bounding box center [522, 145] width 167 height 254
type textarea "h"
click at [444, 85] on div "# In dit level moet je "Brak" en "Treg" verslaan! # Je moet kleine ogres twee k…" at bounding box center [522, 145] width 167 height 254
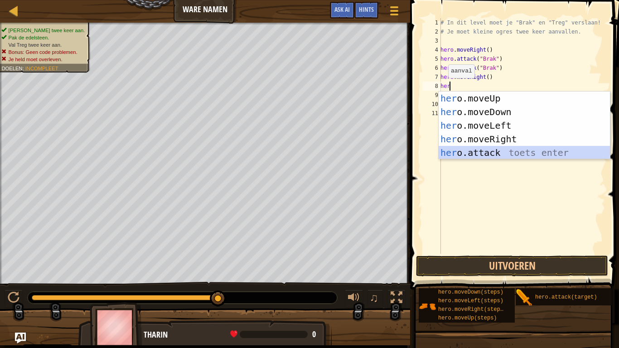
click at [477, 153] on div "her o.moveUp toets enter her o.moveDown toets enter her o.moveLeft toets enter …" at bounding box center [524, 139] width 171 height 95
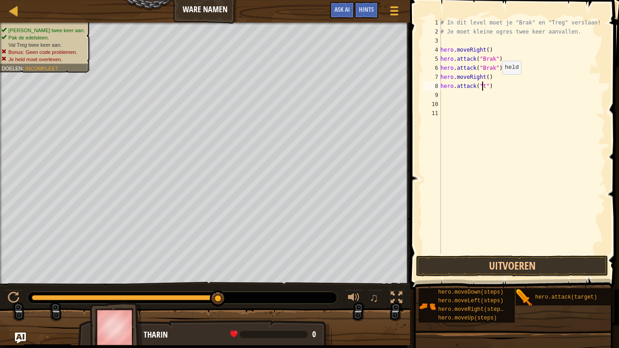
scroll to position [4, 3]
type textarea "hero.attack("Treg")"
click at [445, 96] on div "# In dit level moet je "Brak" en "Treg" verslaan! # Je moet kleine ogres twee k…" at bounding box center [522, 145] width 167 height 254
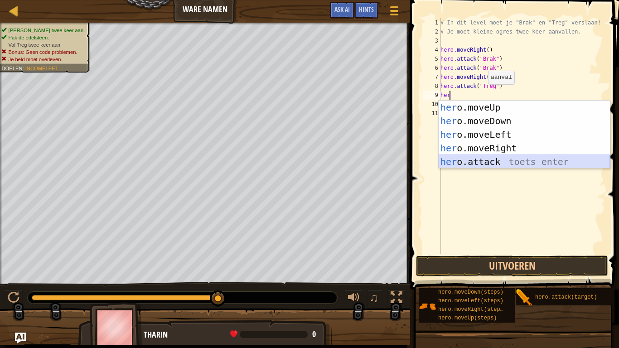
drag, startPoint x: 454, startPoint y: 158, endPoint x: 512, endPoint y: 163, distance: 57.8
click at [512, 163] on div "her o.moveUp toets enter her o.moveDown toets enter her o.moveLeft toets enter …" at bounding box center [524, 148] width 171 height 95
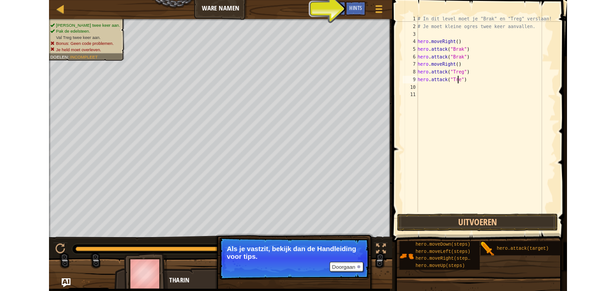
scroll to position [4, 4]
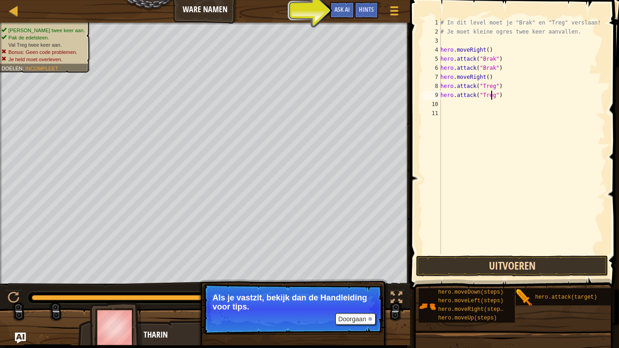
type textarea "hero.attack("Treg")"
click at [501, 262] on button "Uitvoeren" at bounding box center [512, 266] width 192 height 21
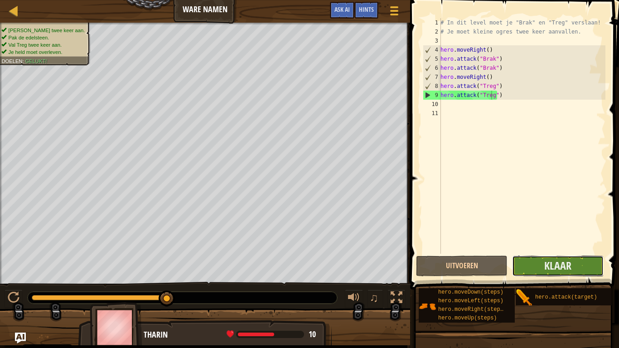
click at [536, 260] on button "Klaar" at bounding box center [558, 266] width 92 height 21
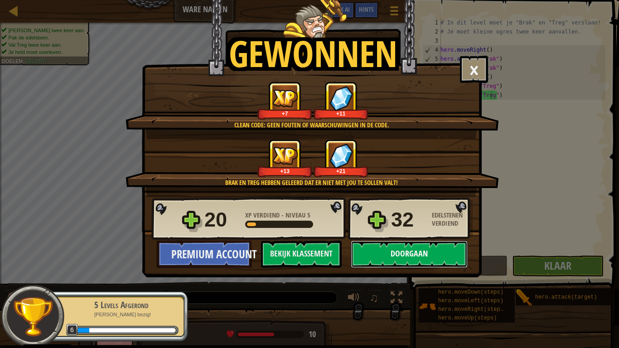
click at [455, 244] on button "Doorgaan" at bounding box center [409, 254] width 117 height 27
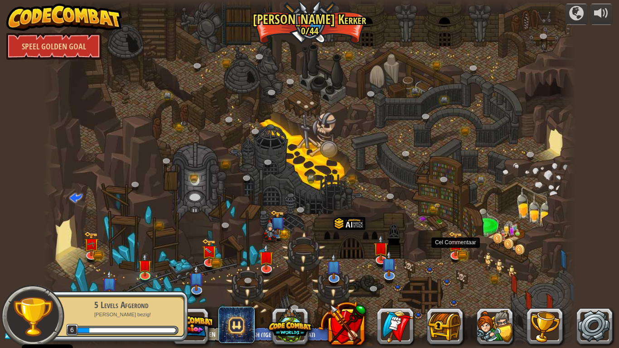
select select "nl-[GEOGRAPHIC_DATA]"
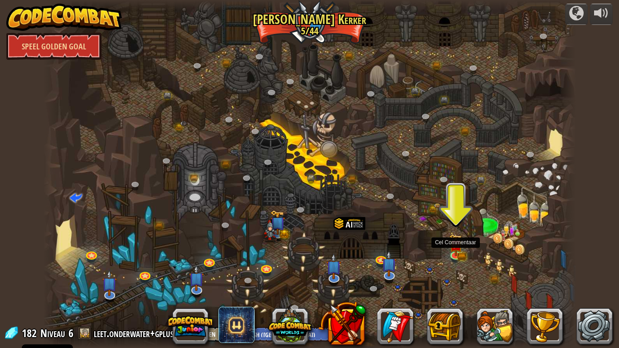
click at [455, 244] on img at bounding box center [456, 246] width 8 height 6
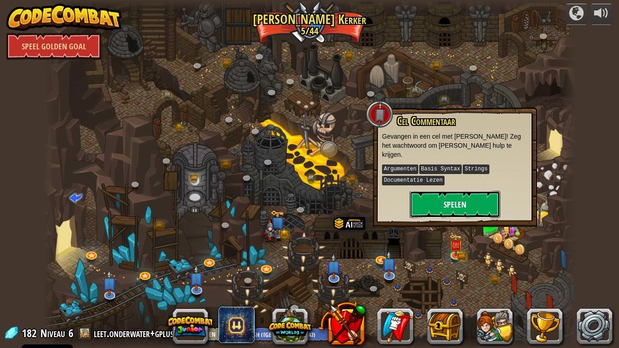
click at [448, 192] on button "Spelen" at bounding box center [455, 204] width 91 height 27
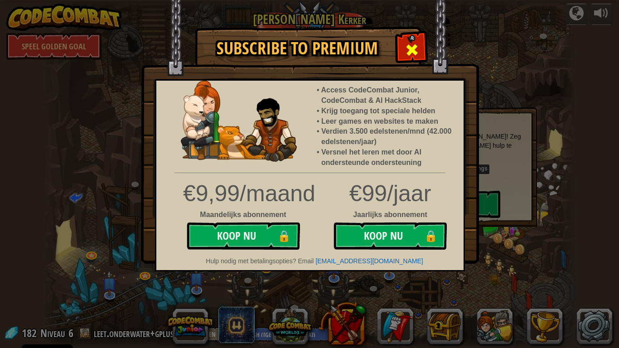
click at [411, 51] on span at bounding box center [412, 50] width 15 height 15
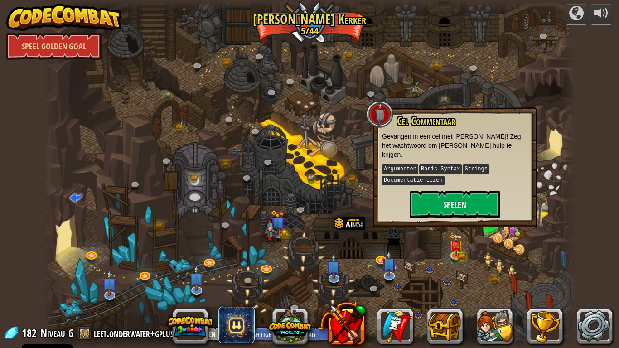
click at [411, 51] on div at bounding box center [310, 174] width 533 height 348
